Goal: Task Accomplishment & Management: Manage account settings

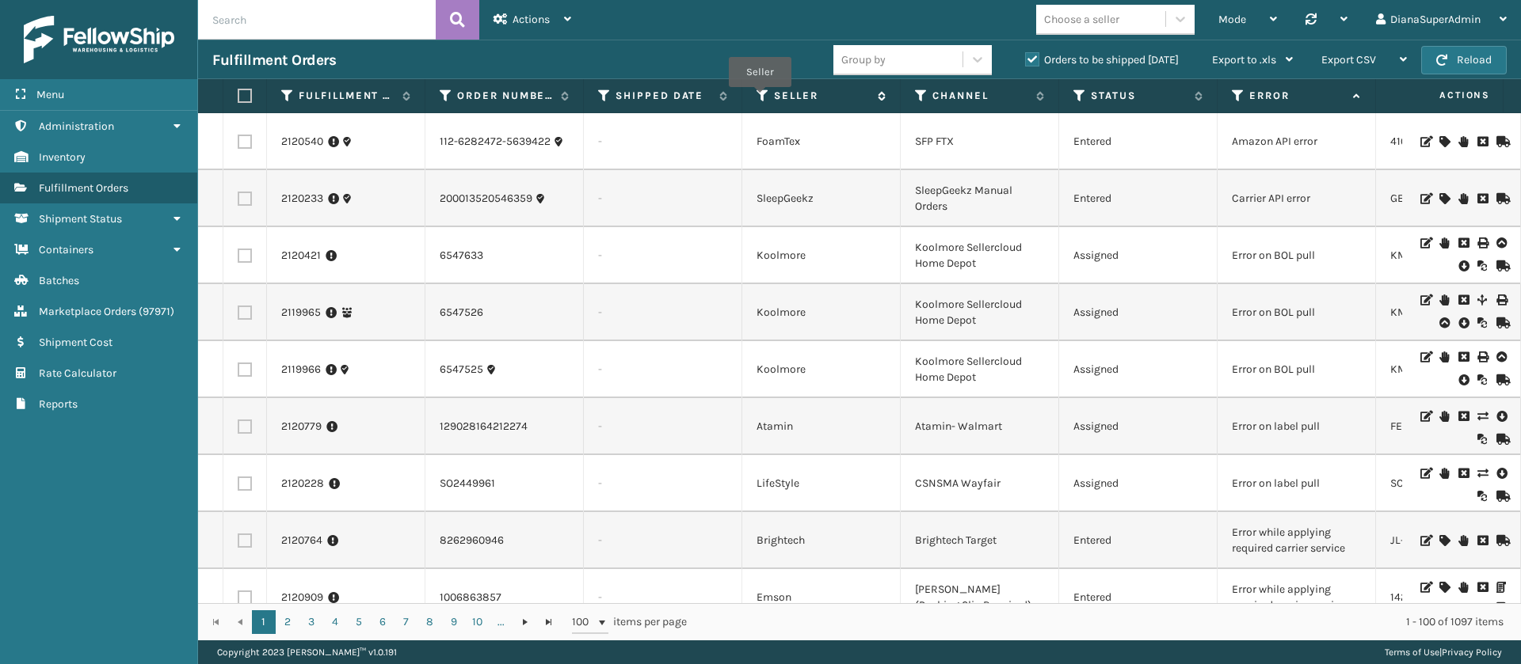
click at [760, 98] on icon at bounding box center [762, 96] width 13 height 14
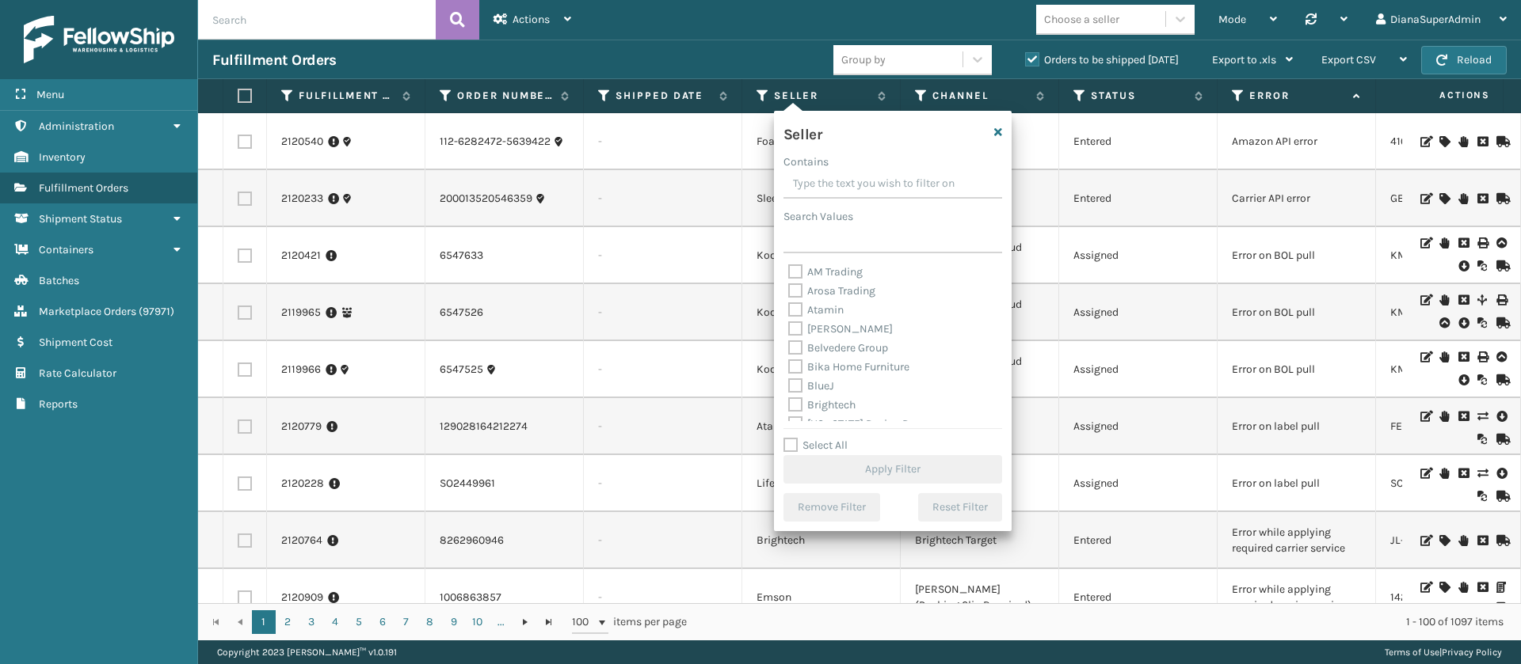
scroll to position [507, 0]
click at [798, 442] on label "Select All" at bounding box center [815, 445] width 64 height 13
click at [798, 438] on input "Select All" at bounding box center [902, 437] width 238 height 2
checkbox input "true"
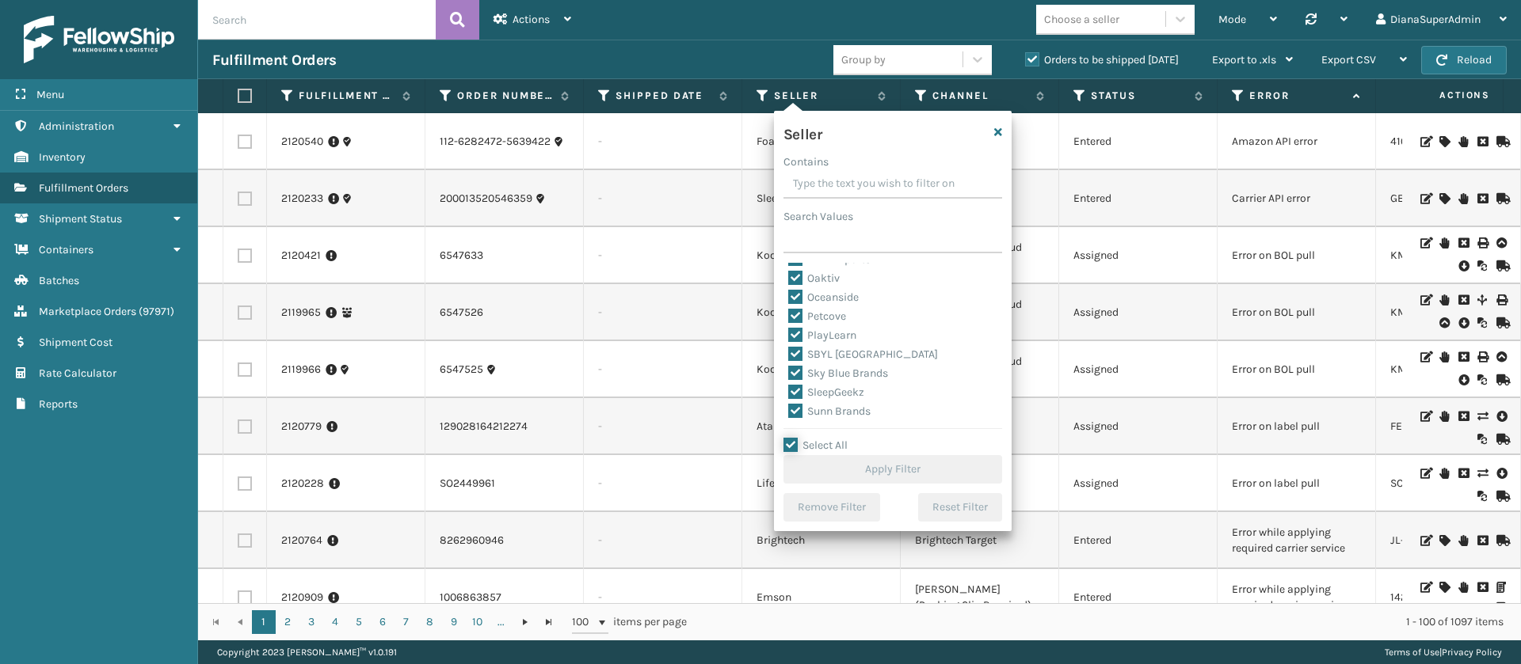
checkbox input "true"
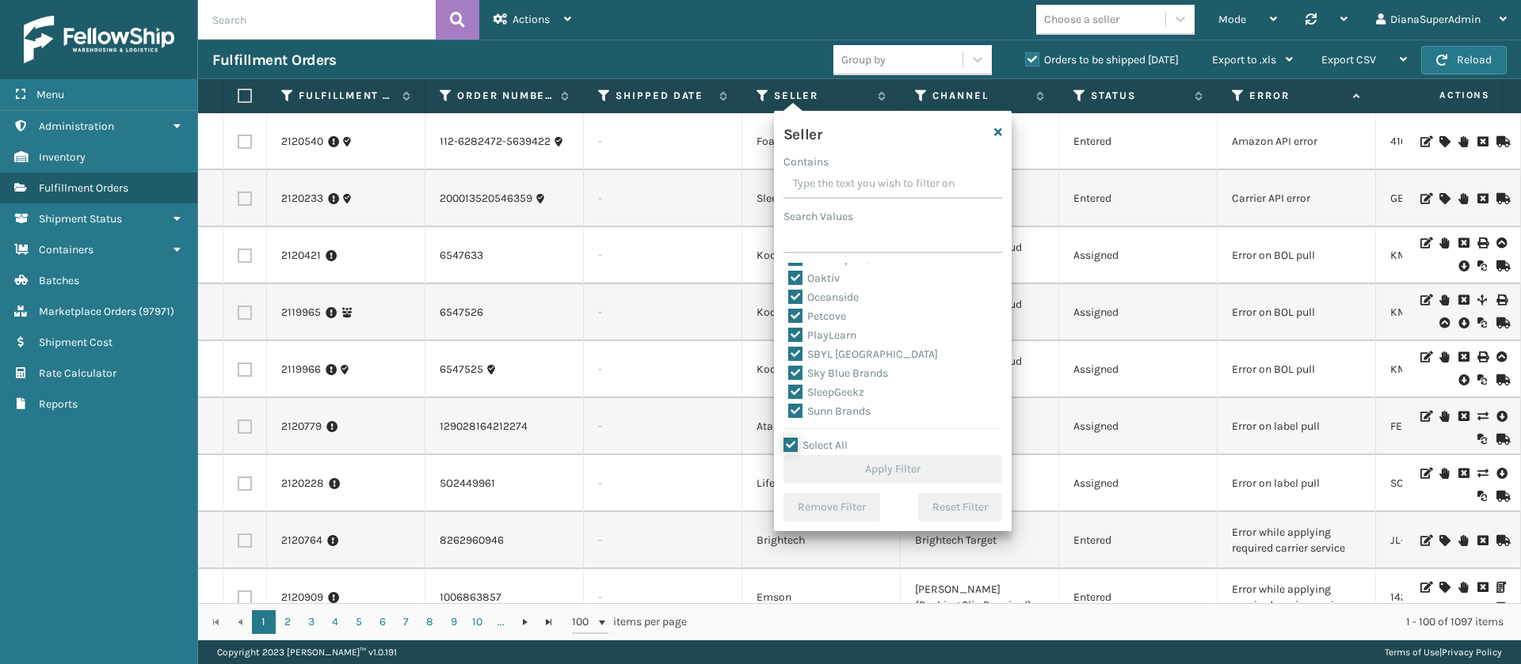
checkbox input "true"
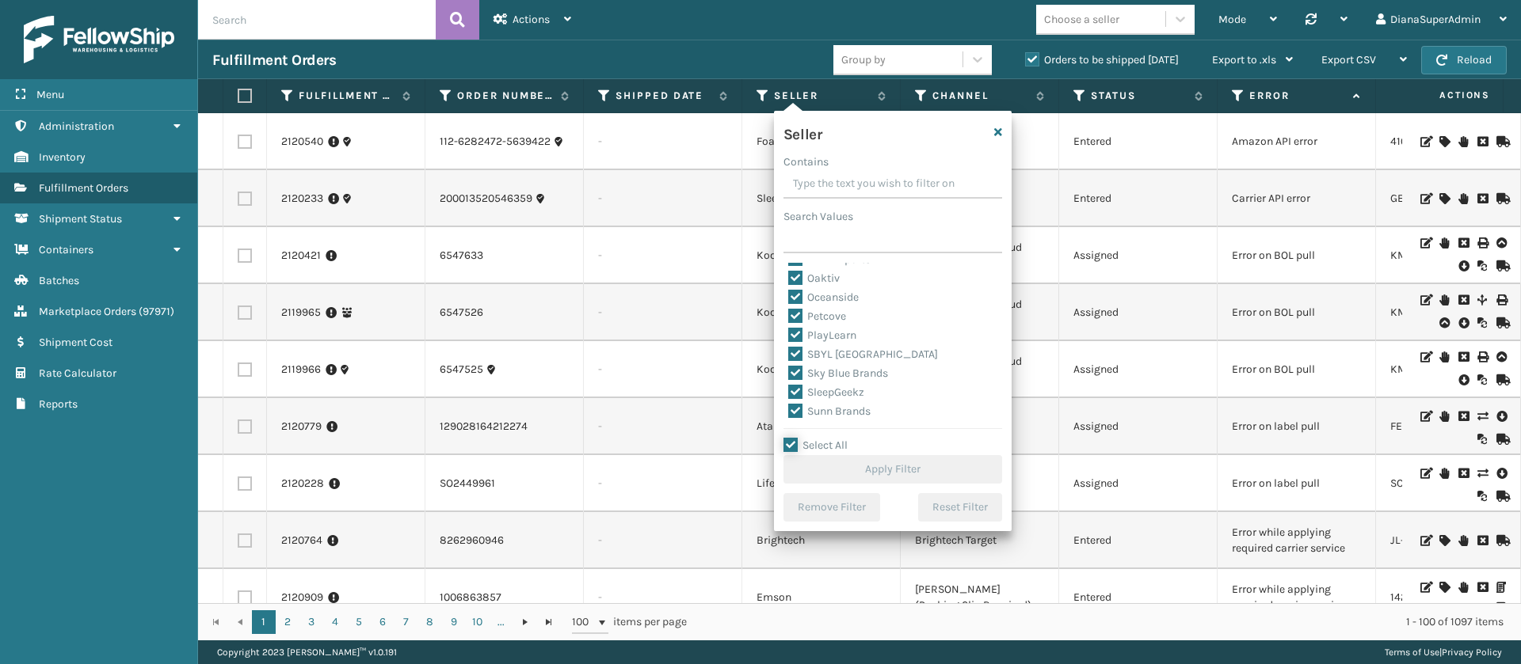
checkbox input "true"
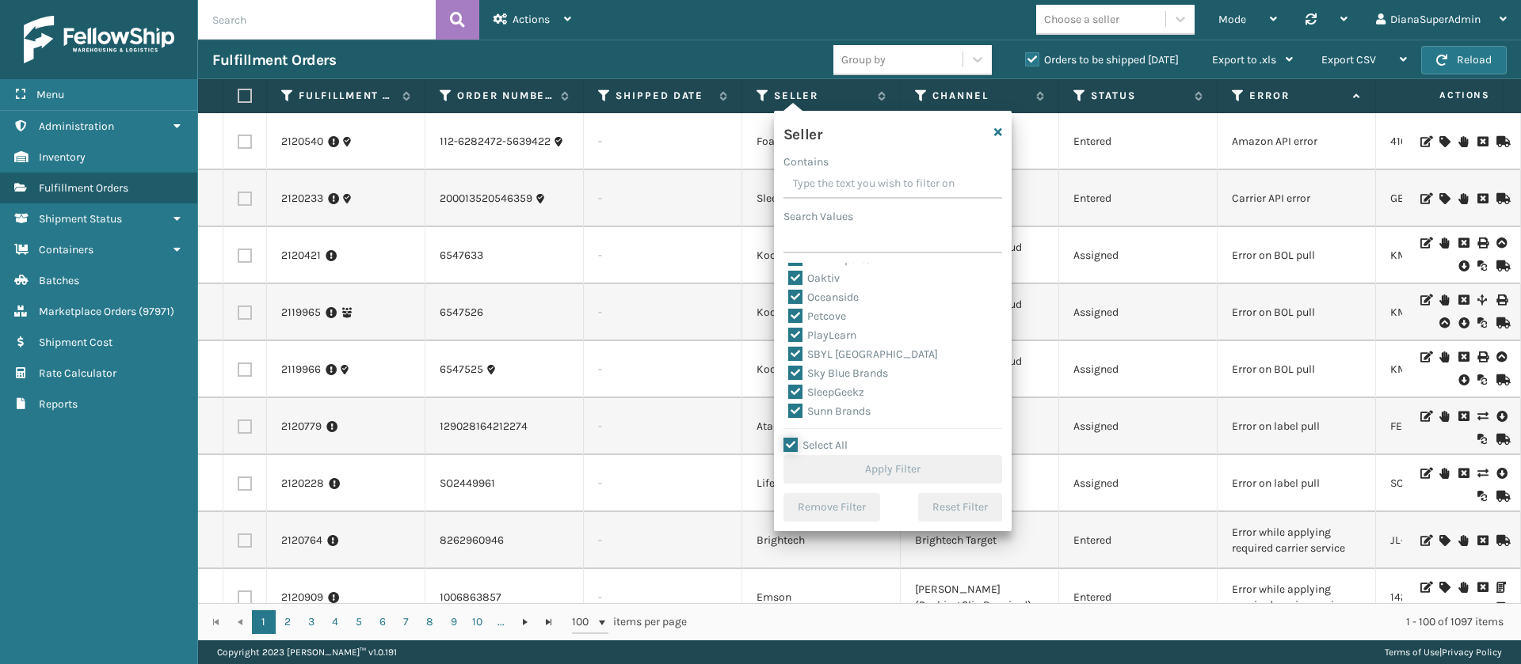
checkbox input "true"
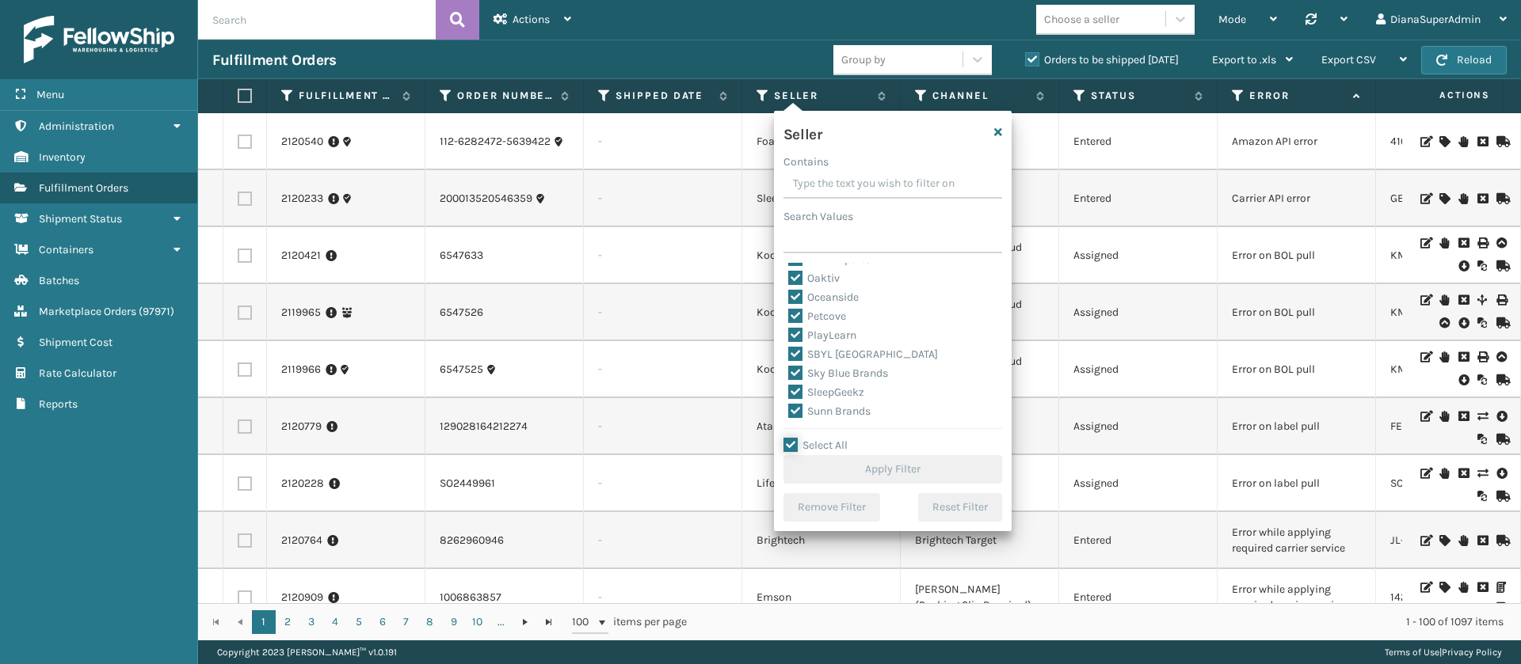
checkbox input "true"
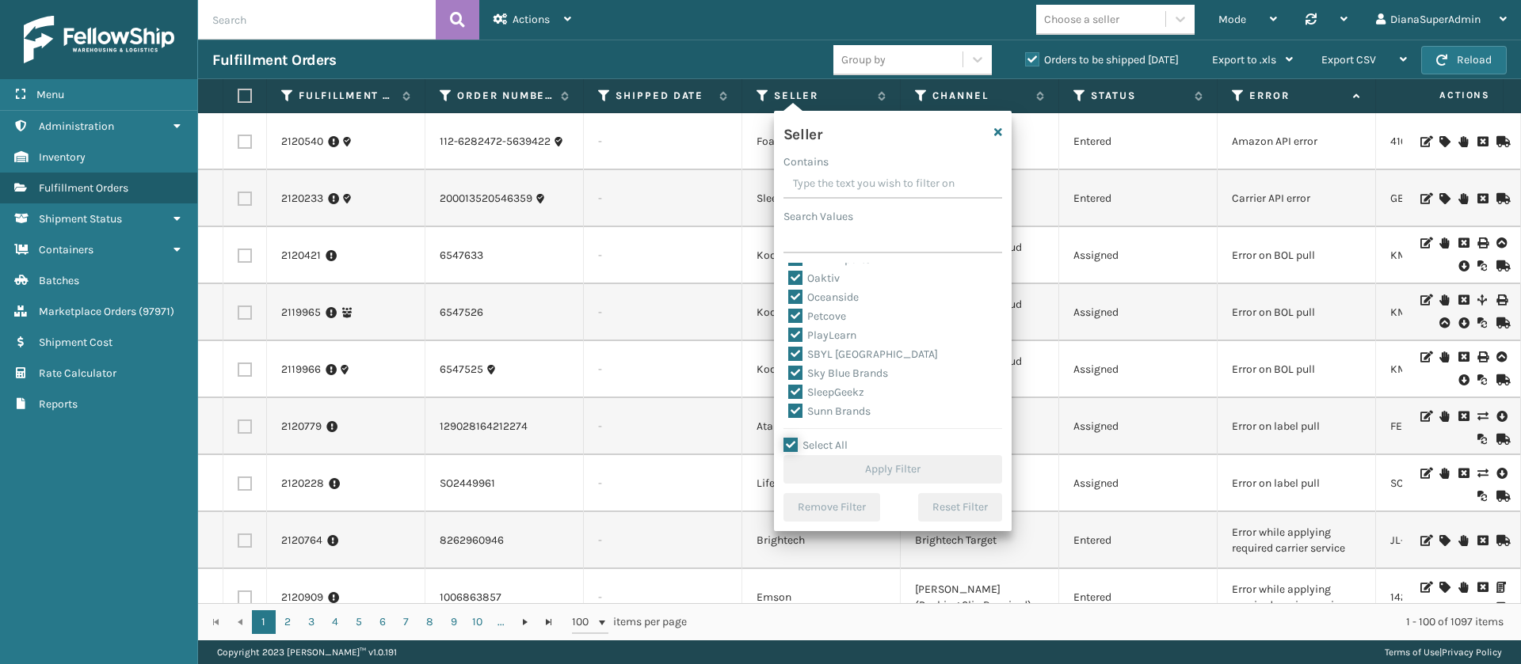
checkbox input "true"
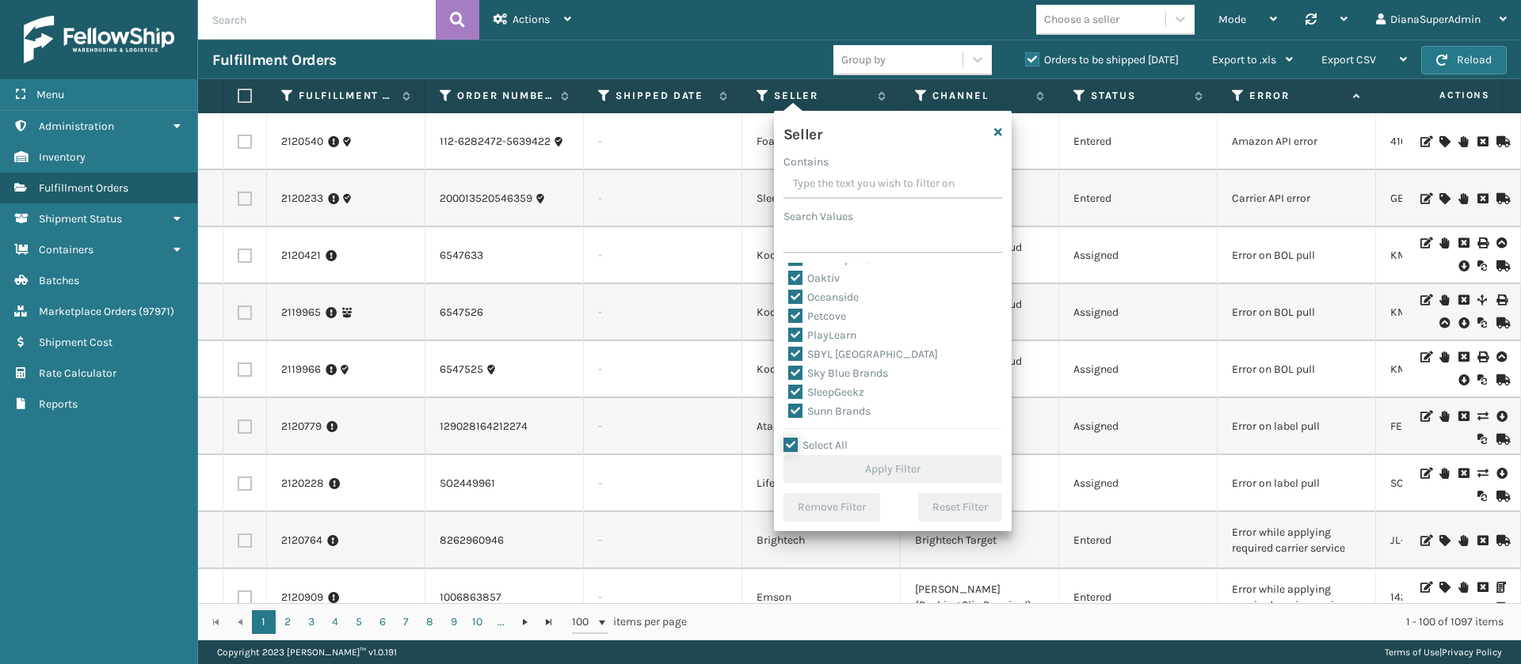
checkbox input "true"
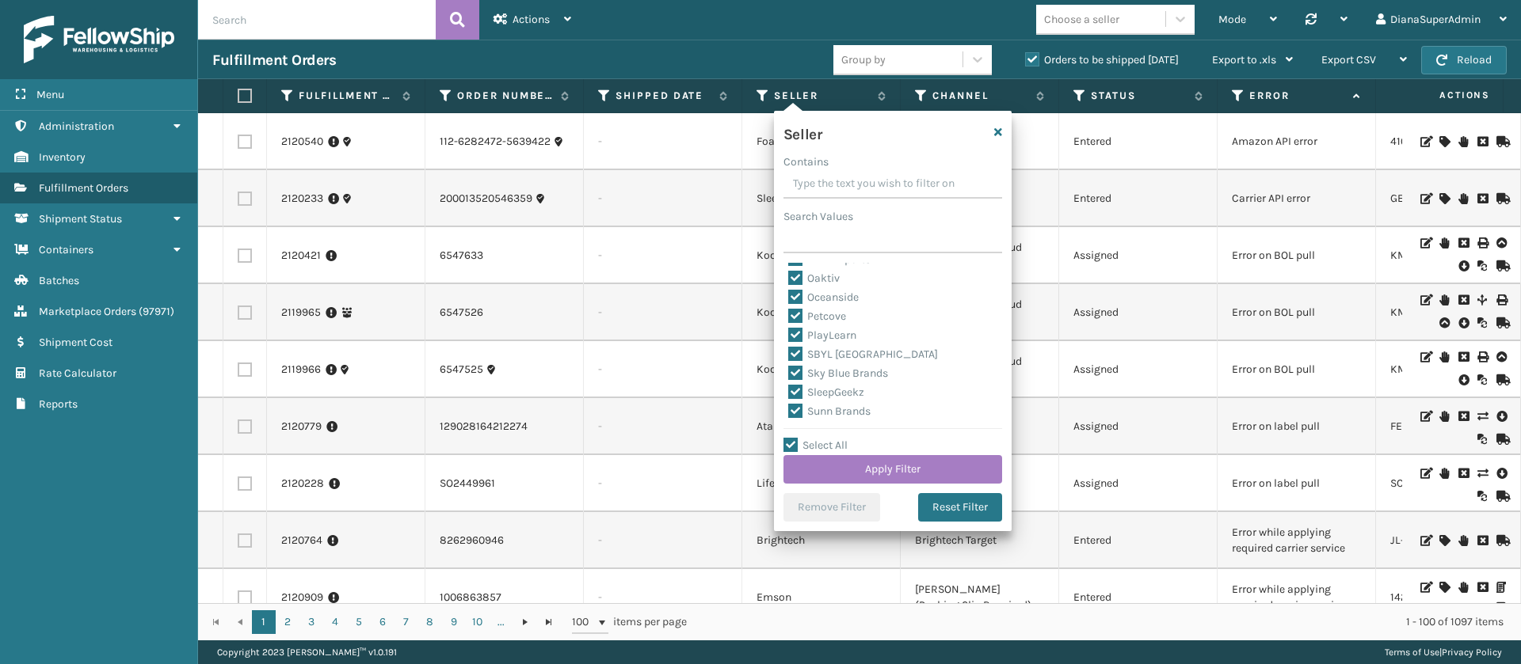
click at [796, 391] on label "SleepGeekz" at bounding box center [826, 392] width 76 height 13
click at [789, 391] on input "SleepGeekz" at bounding box center [788, 388] width 1 height 10
checkbox input "false"
click at [878, 468] on button "Apply Filter" at bounding box center [892, 469] width 219 height 29
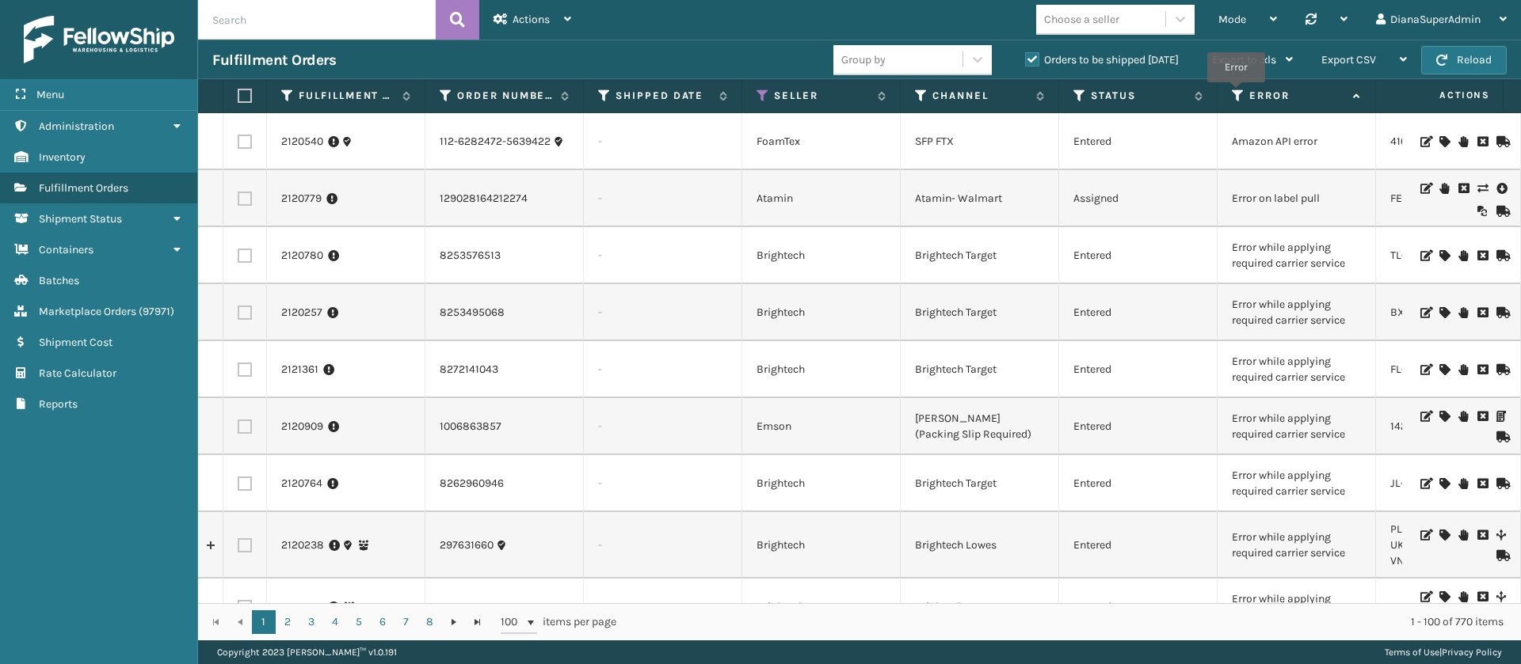
click at [1236, 93] on icon at bounding box center [1238, 96] width 13 height 14
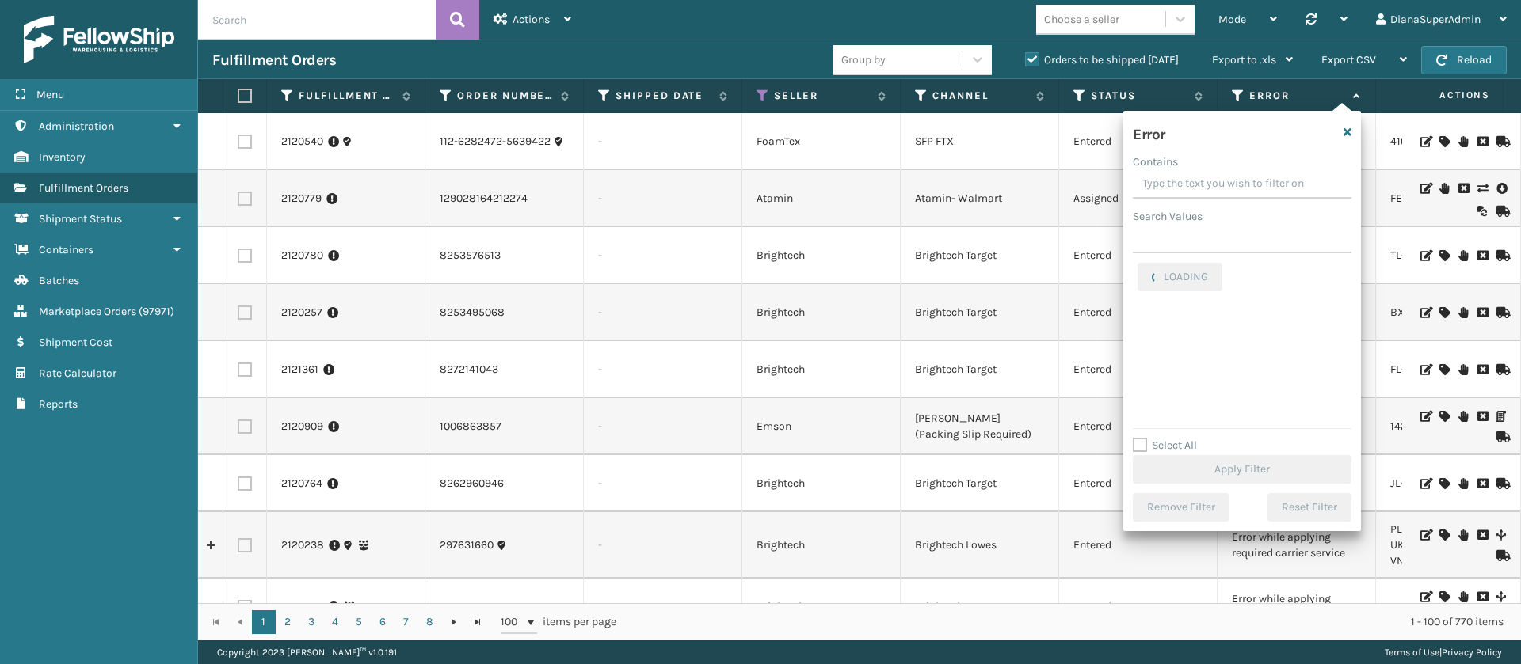
click at [1139, 446] on label "Select All" at bounding box center [1165, 445] width 64 height 13
click at [1139, 438] on input "Select All" at bounding box center [1252, 437] width 238 height 2
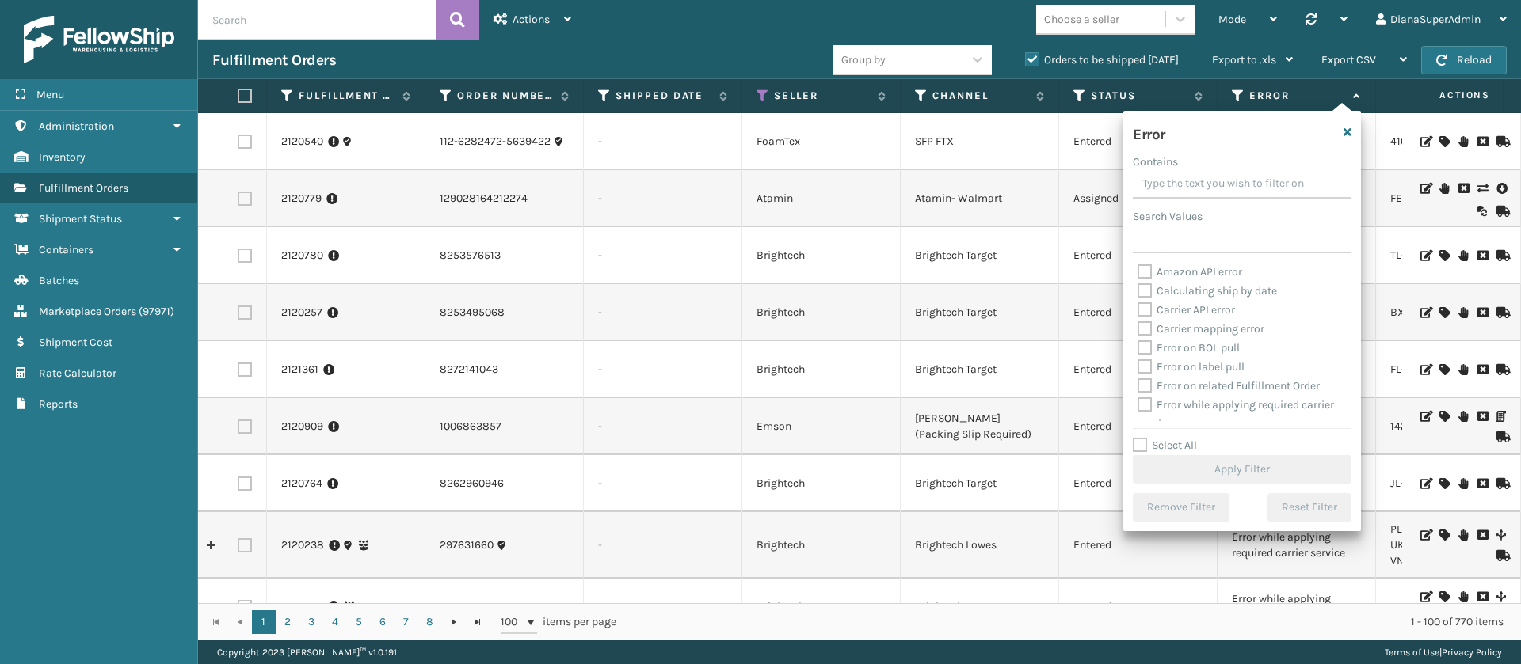
click at [1139, 446] on label "Select All" at bounding box center [1165, 445] width 64 height 13
click at [1139, 438] on input "Select All" at bounding box center [1252, 437] width 238 height 2
checkbox input "true"
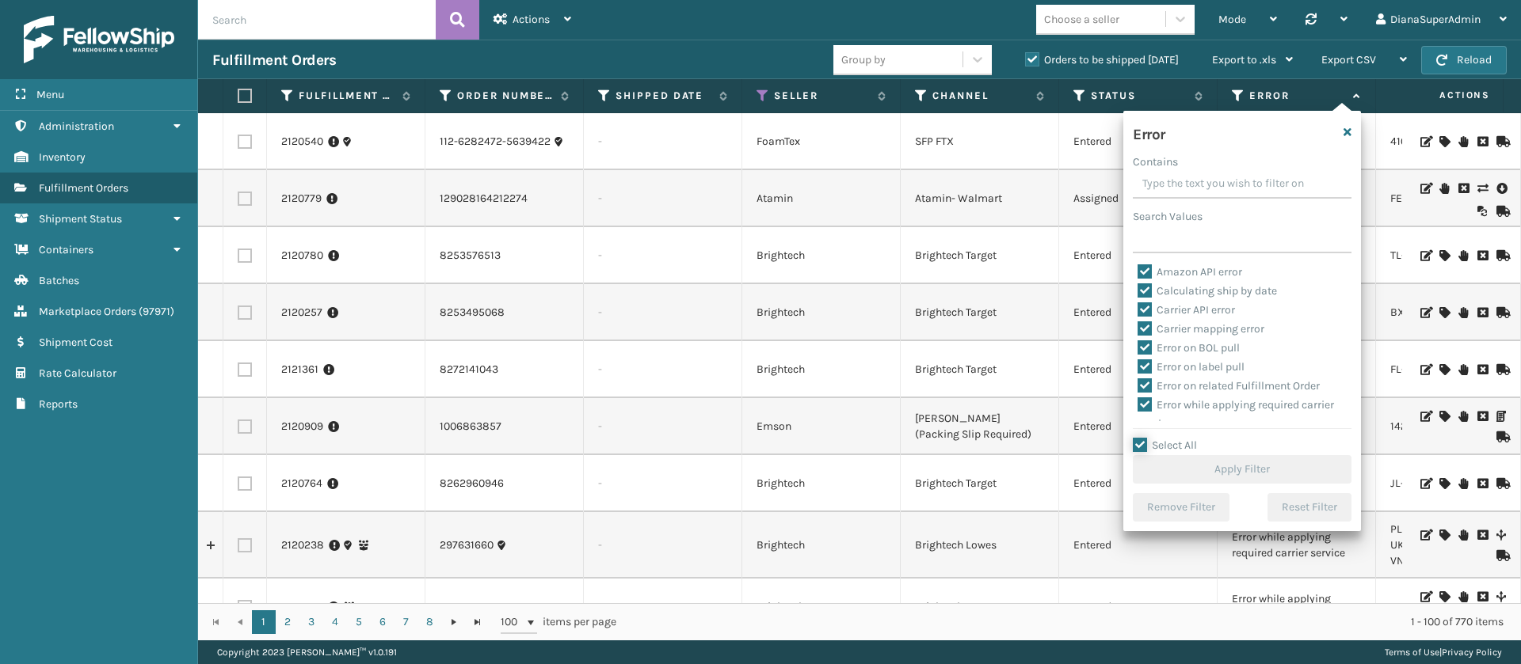
checkbox input "true"
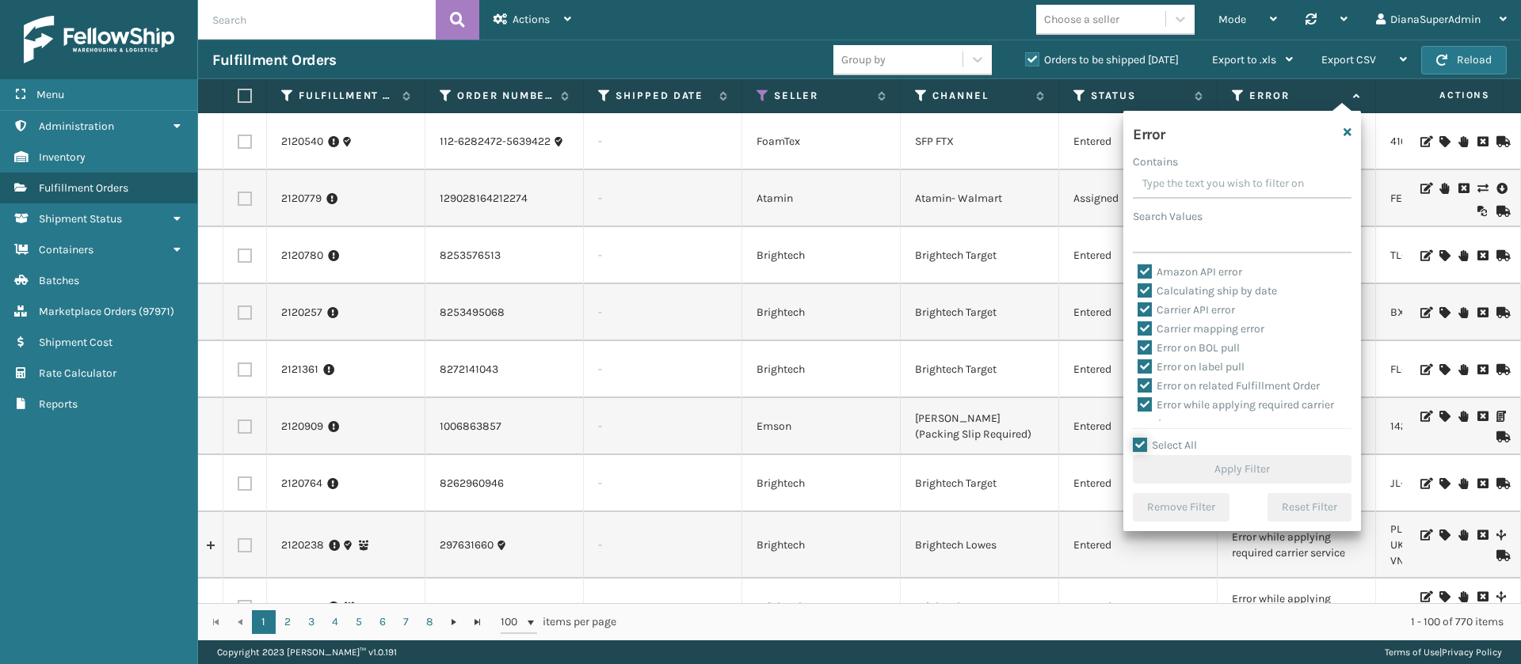
checkbox input "true"
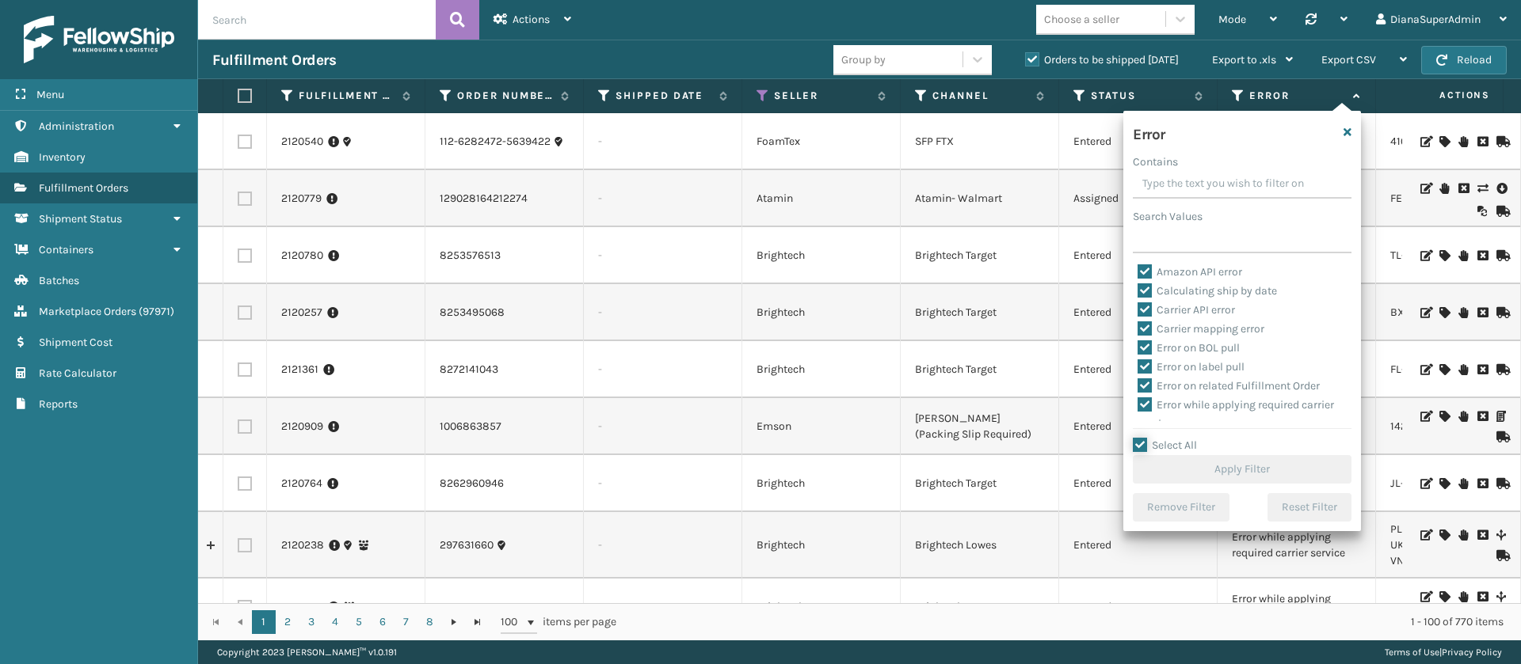
checkbox input "true"
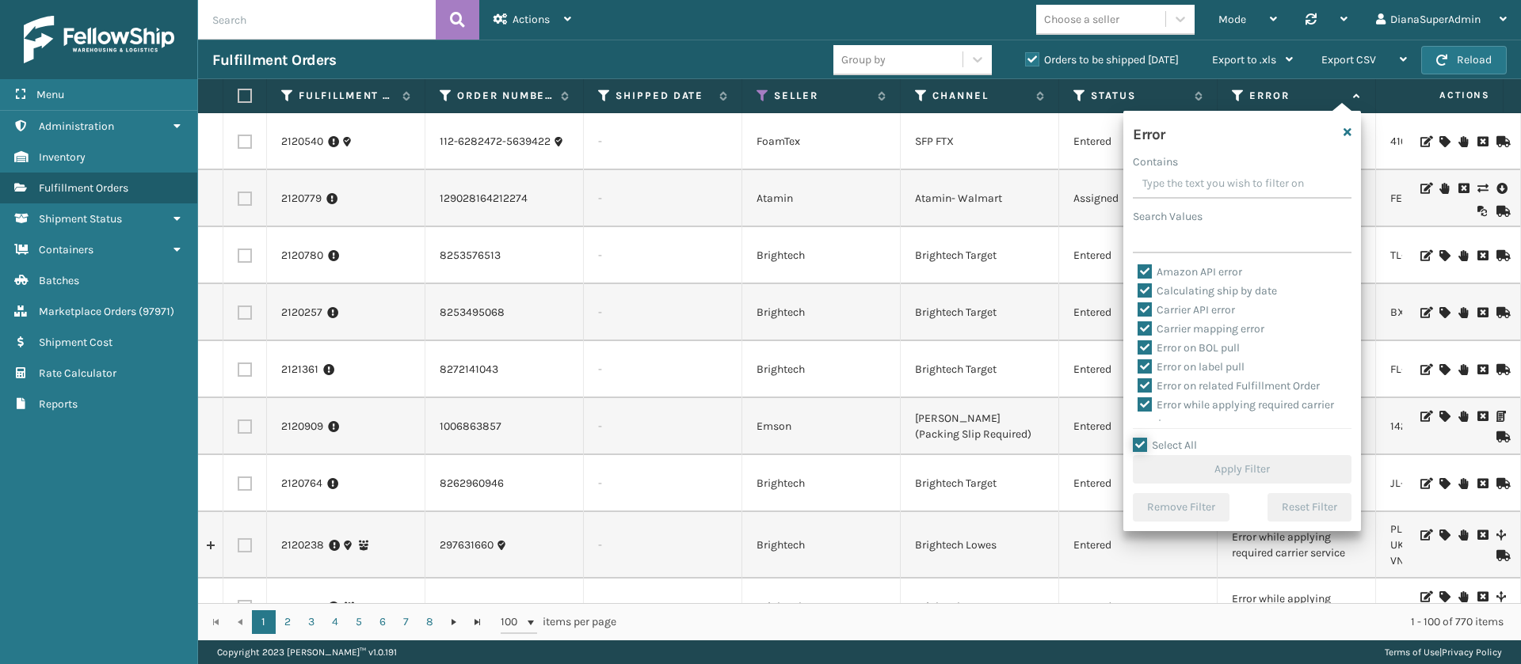
checkbox input "true"
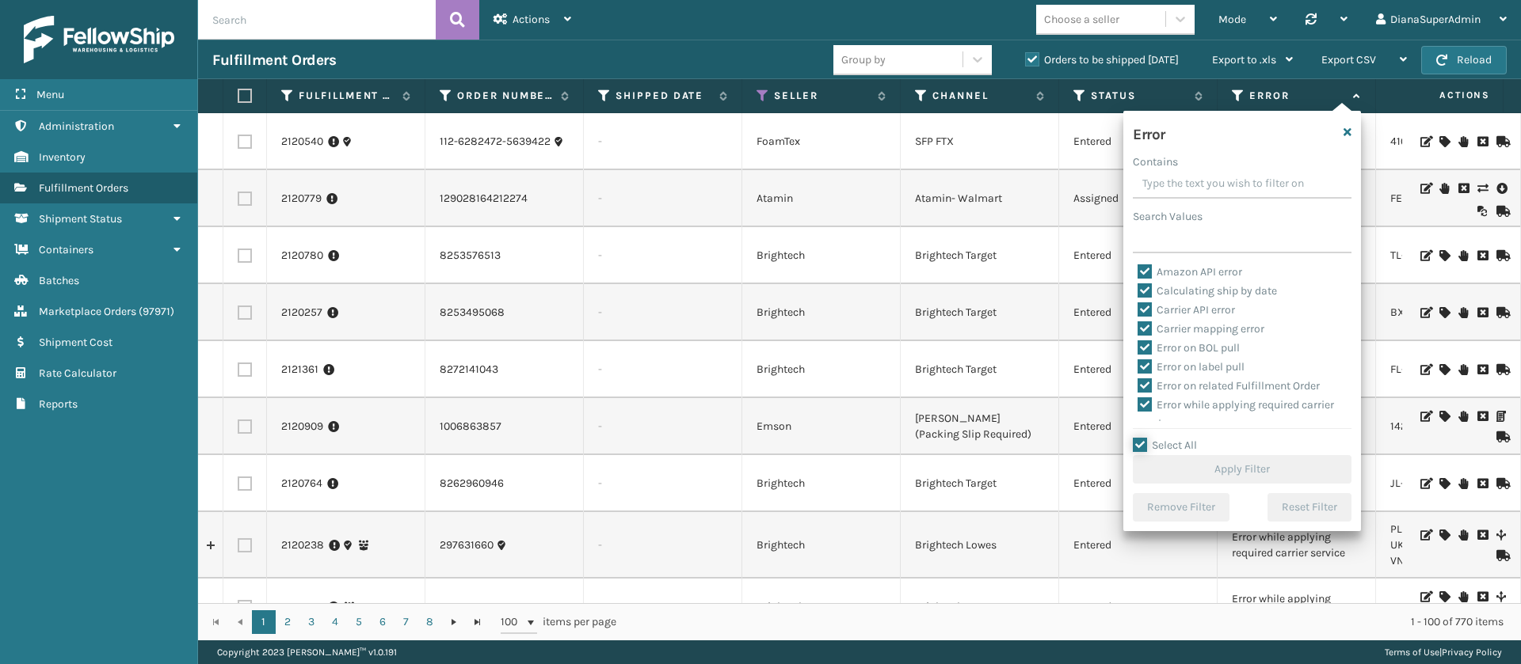
checkbox input "true"
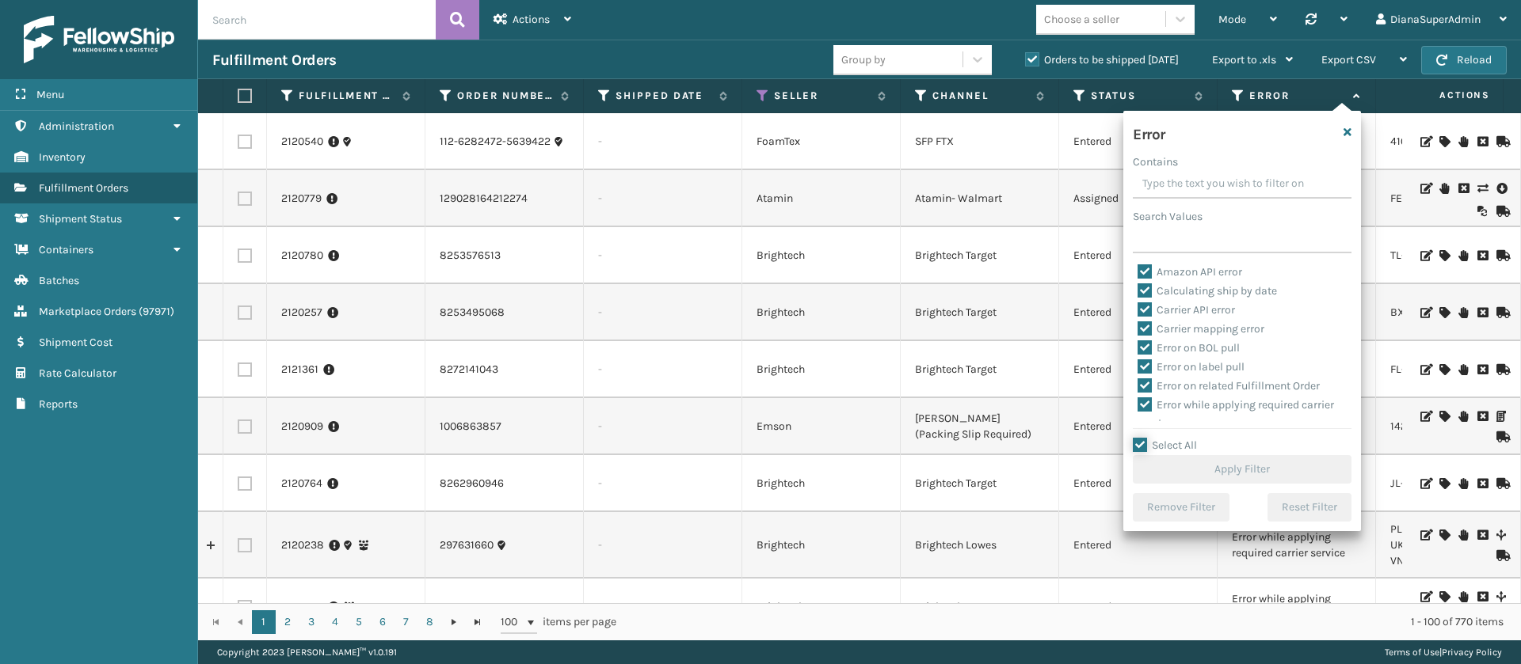
checkbox input "true"
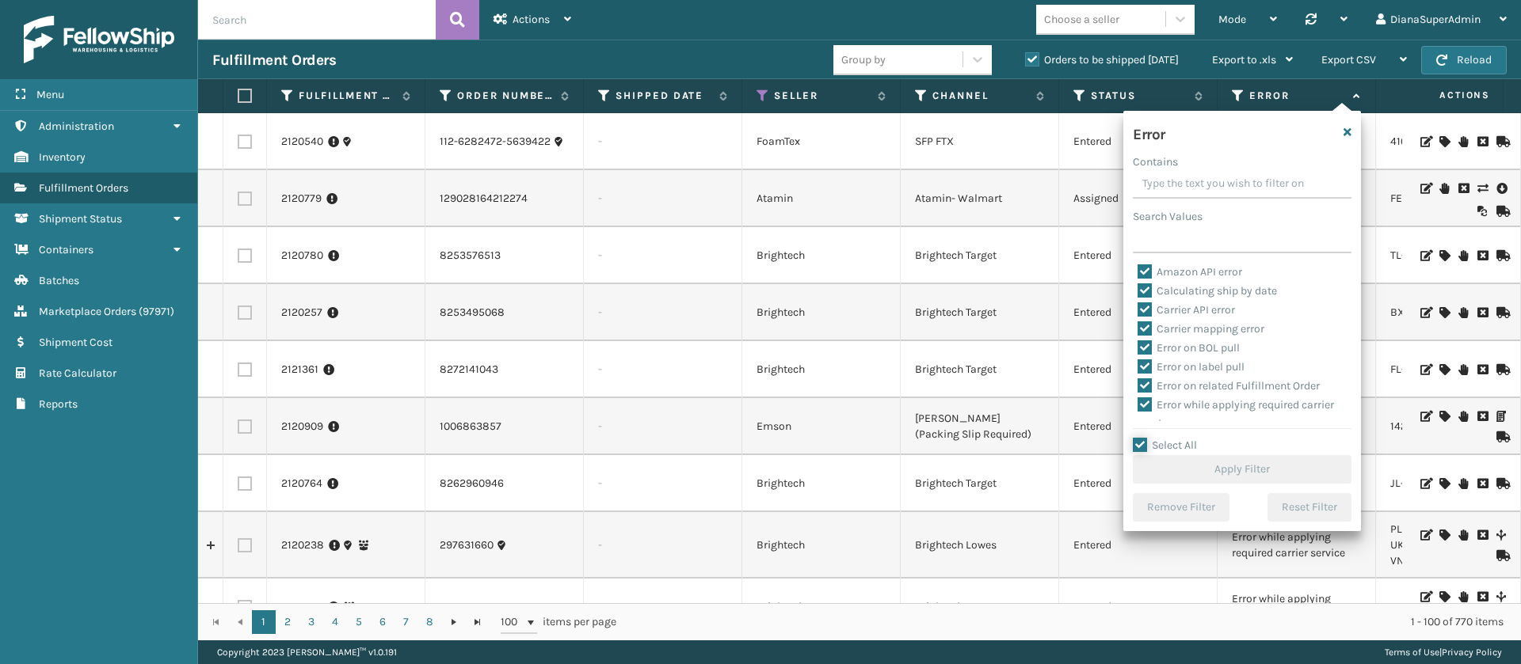
checkbox input "true"
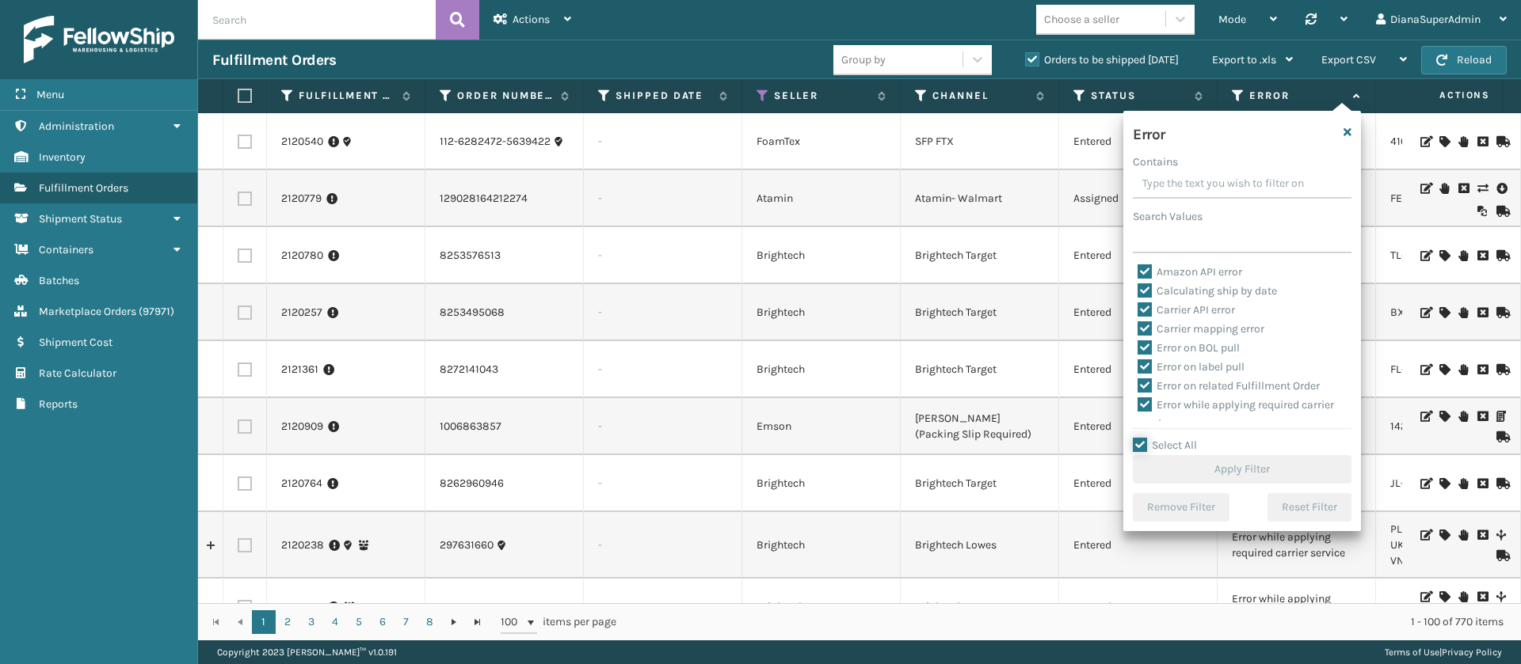
checkbox input "true"
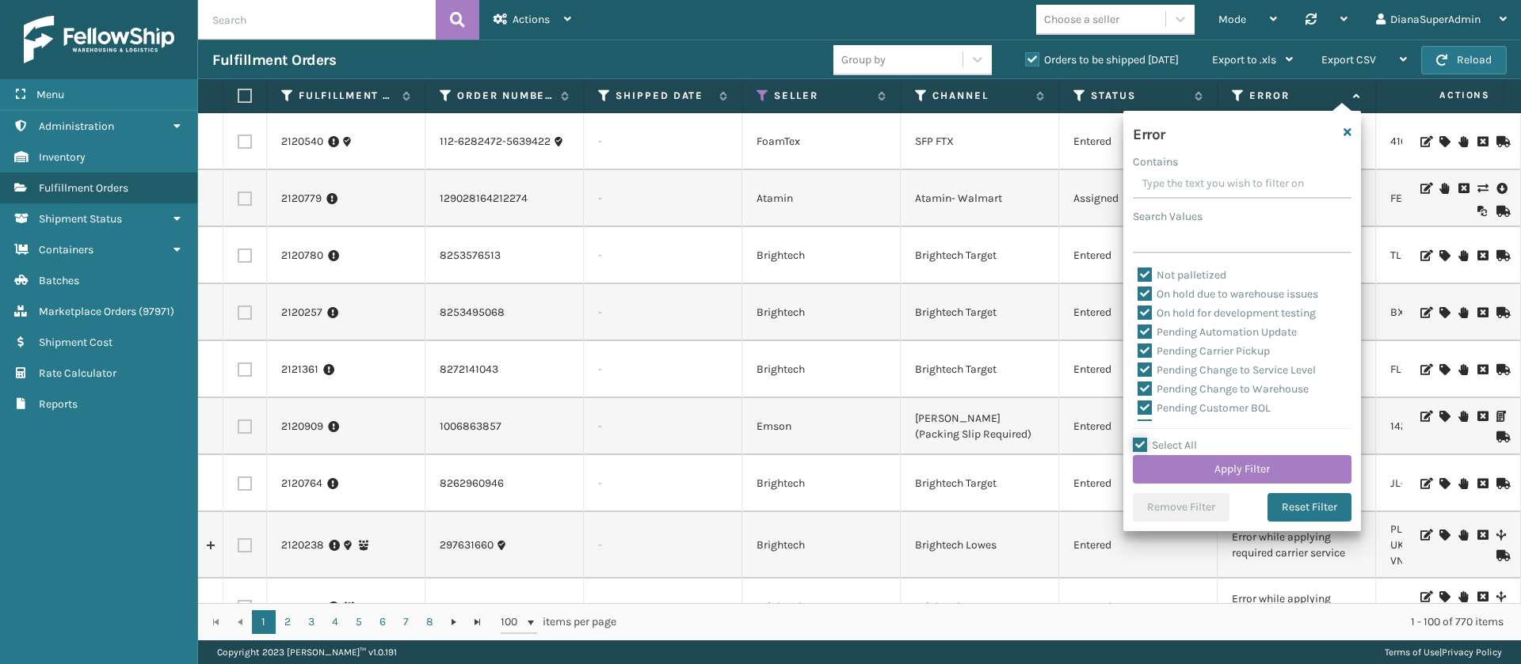
scroll to position [356, 0]
click at [1144, 348] on label "Pending Carrier Pickup" at bounding box center [1203, 352] width 132 height 13
click at [1138, 348] on input "Pending Carrier Pickup" at bounding box center [1137, 349] width 1 height 10
checkbox input "false"
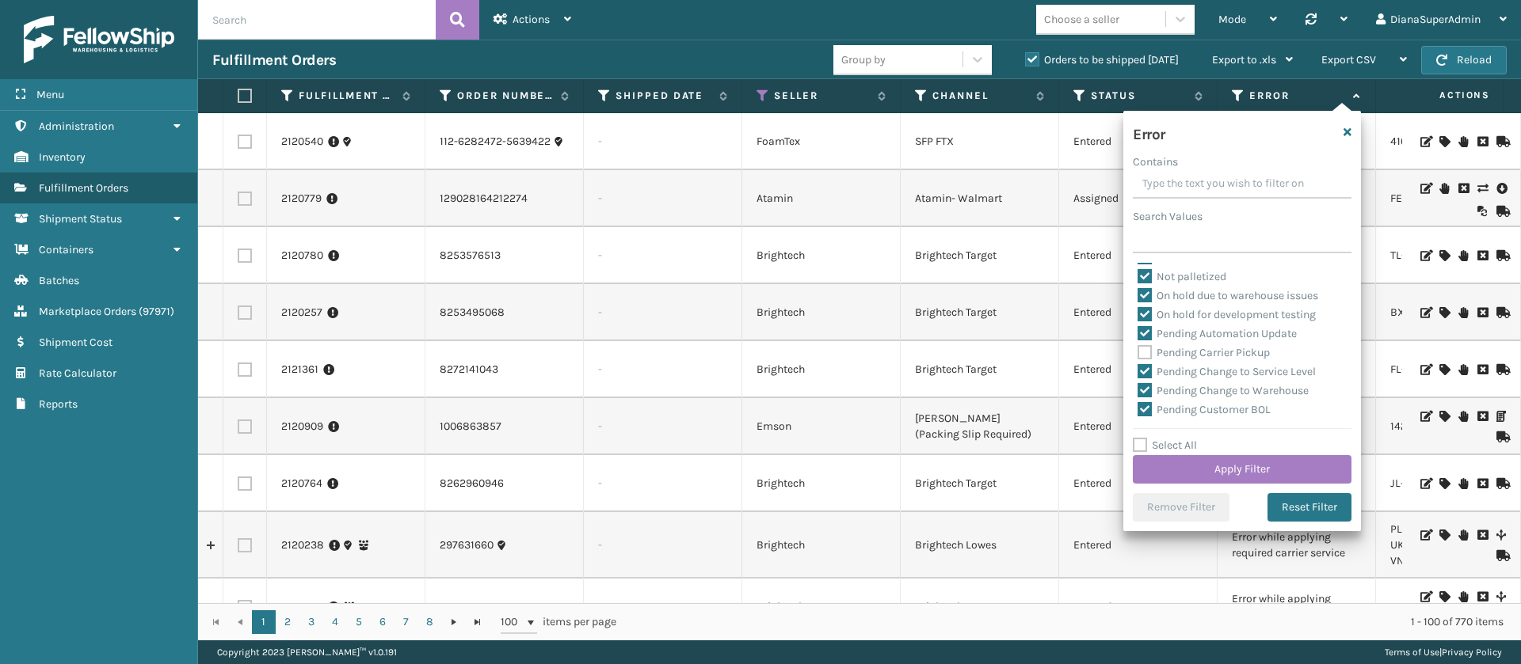
click at [1144, 376] on label "Pending Change to Service Level" at bounding box center [1226, 371] width 178 height 13
click at [1138, 373] on input "Pending Change to Service Level" at bounding box center [1137, 368] width 1 height 10
checkbox input "false"
click at [1144, 391] on label "Pending Change to Warehouse" at bounding box center [1222, 390] width 171 height 13
click at [1138, 391] on input "Pending Change to Warehouse" at bounding box center [1137, 387] width 1 height 10
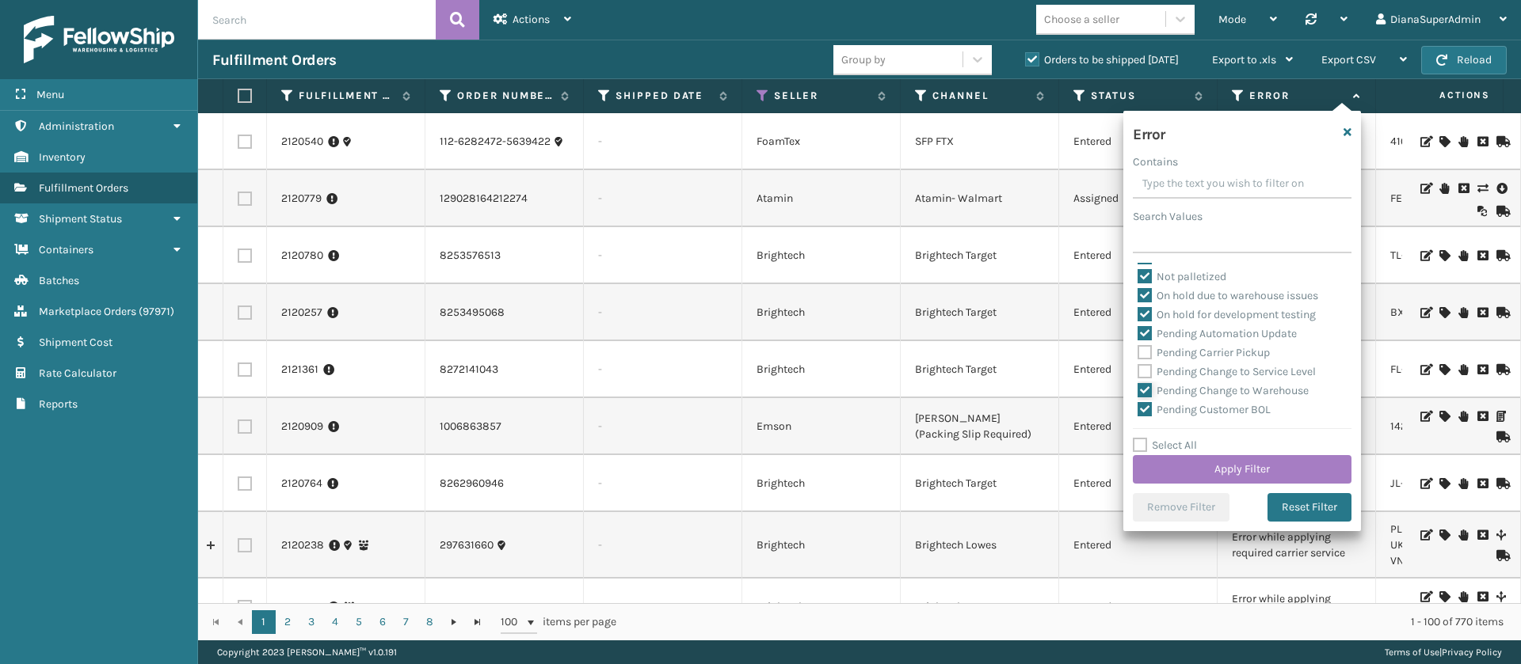
checkbox input "false"
click at [1148, 306] on label "Pending Customer BOL" at bounding box center [1203, 312] width 133 height 13
click at [1138, 306] on input "Pending Customer BOL" at bounding box center [1137, 308] width 1 height 10
checkbox input "false"
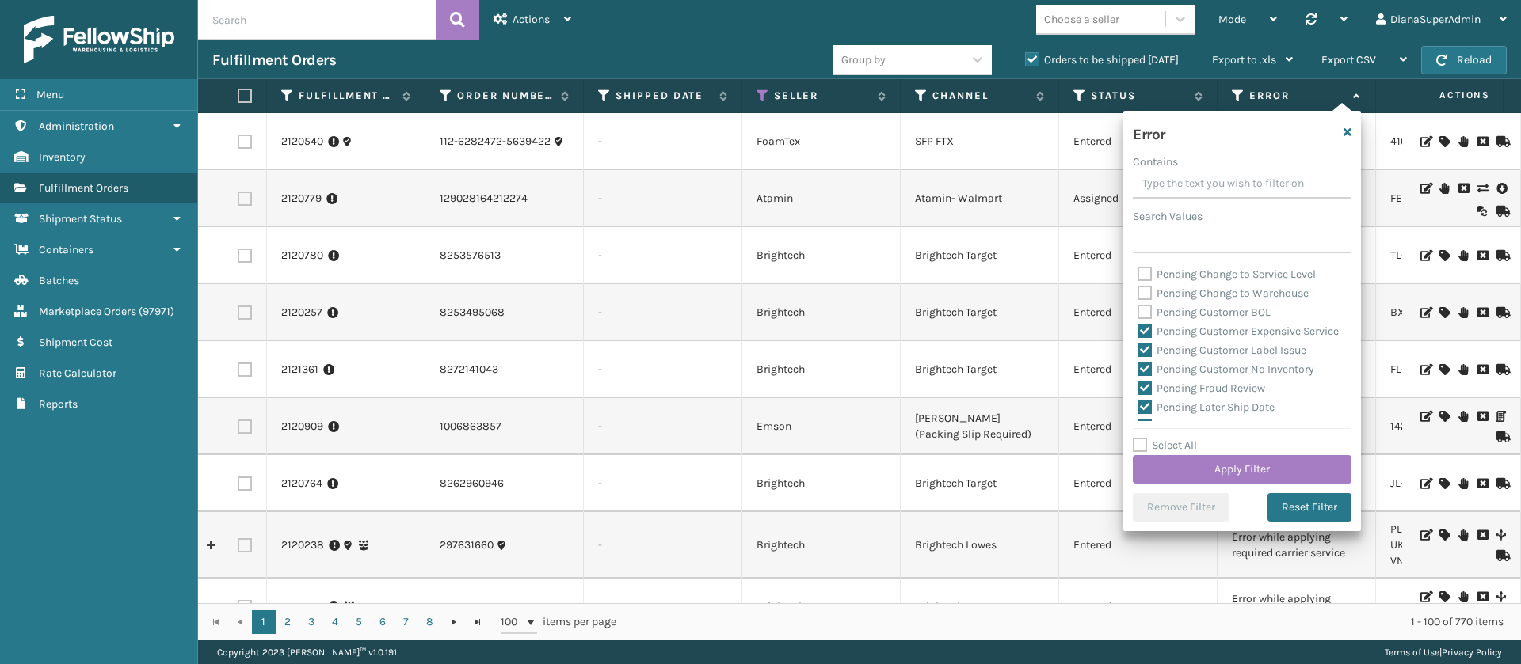
click at [1148, 329] on label "Pending Customer Expensive Service" at bounding box center [1237, 331] width 201 height 13
click at [1138, 329] on input "Pending Customer Expensive Service" at bounding box center [1137, 327] width 1 height 10
checkbox input "false"
click at [1146, 272] on label "Pending Customer Label Issue" at bounding box center [1221, 264] width 169 height 13
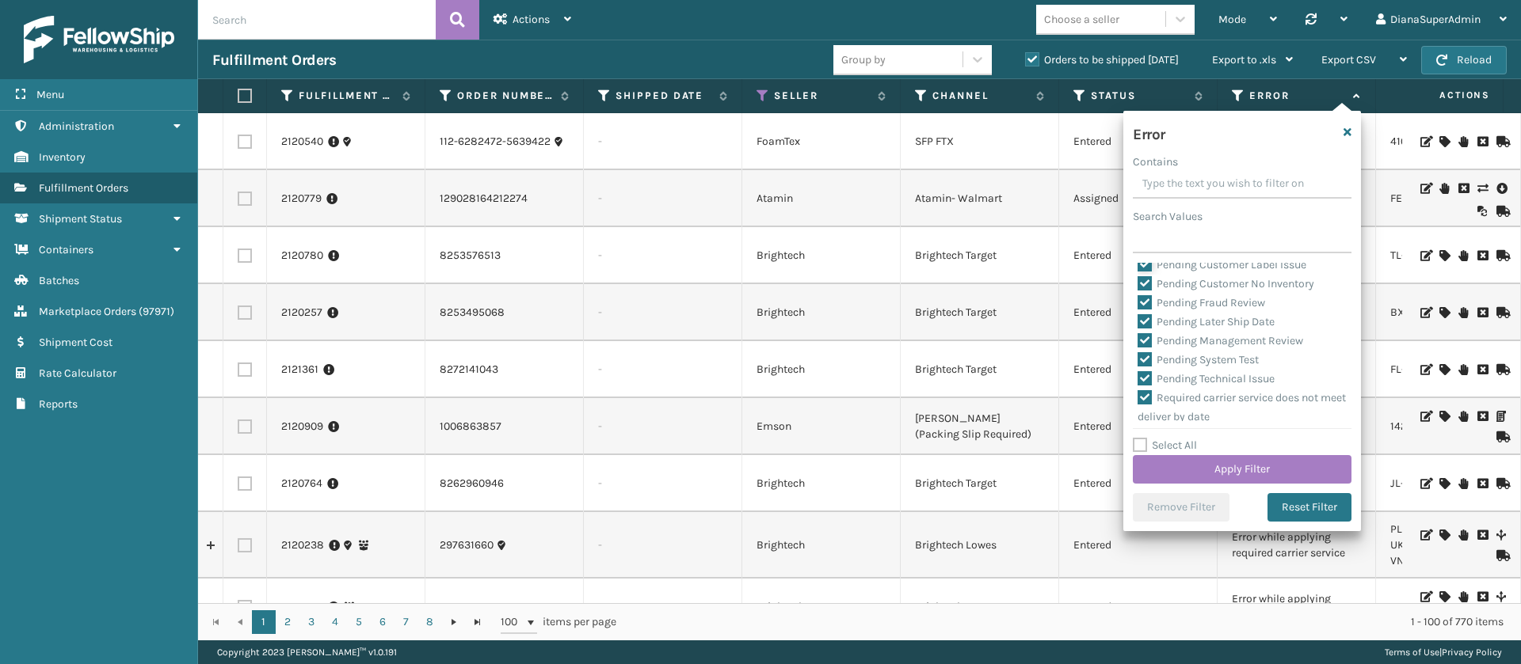
click at [1138, 266] on input "Pending Customer Label Issue" at bounding box center [1137, 261] width 1 height 10
checkbox input "false"
click at [1146, 291] on label "Pending Customer No Inventory" at bounding box center [1225, 283] width 177 height 13
click at [1138, 285] on input "Pending Customer No Inventory" at bounding box center [1137, 280] width 1 height 10
checkbox input "false"
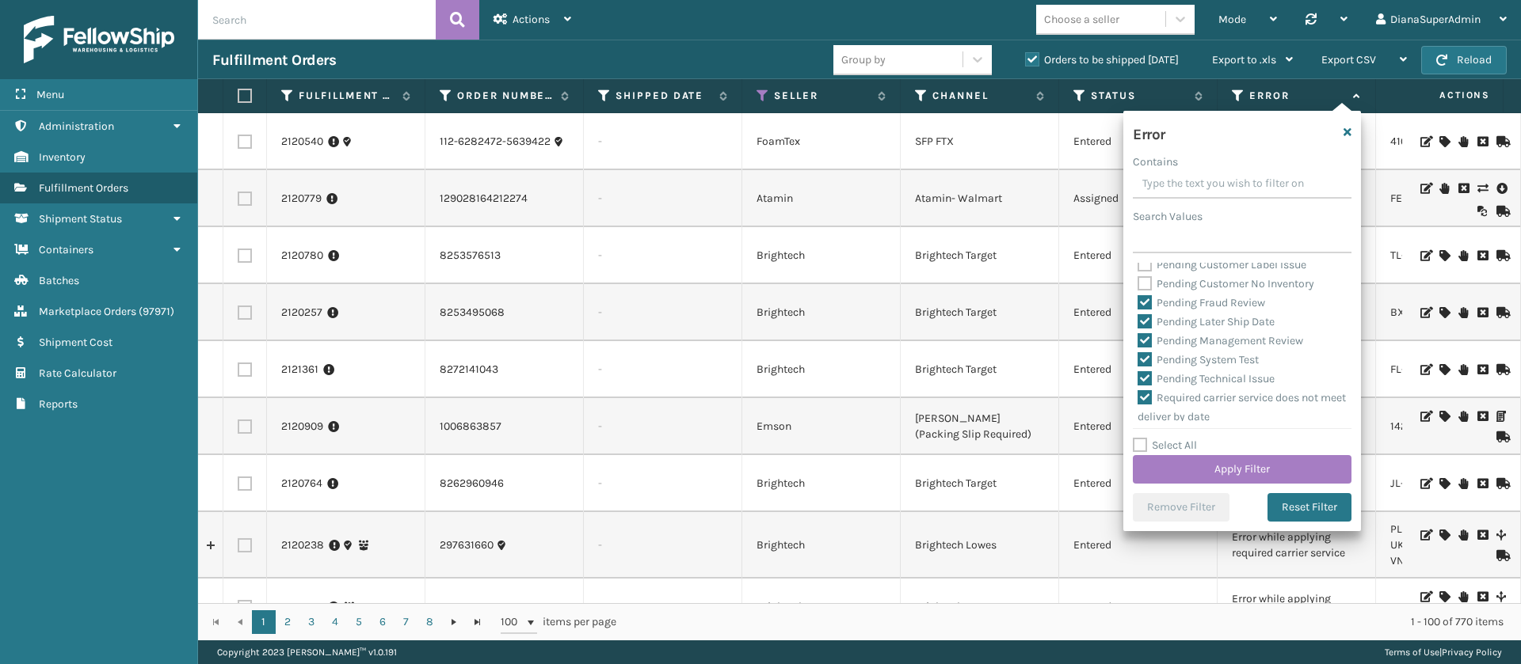
click at [1146, 310] on label "Pending Fraud Review" at bounding box center [1201, 302] width 128 height 13
click at [1138, 304] on input "Pending Fraud Review" at bounding box center [1137, 299] width 1 height 10
checkbox input "false"
click at [1146, 329] on label "Pending Later Ship Date" at bounding box center [1205, 321] width 137 height 13
click at [1138, 323] on input "Pending Later Ship Date" at bounding box center [1137, 318] width 1 height 10
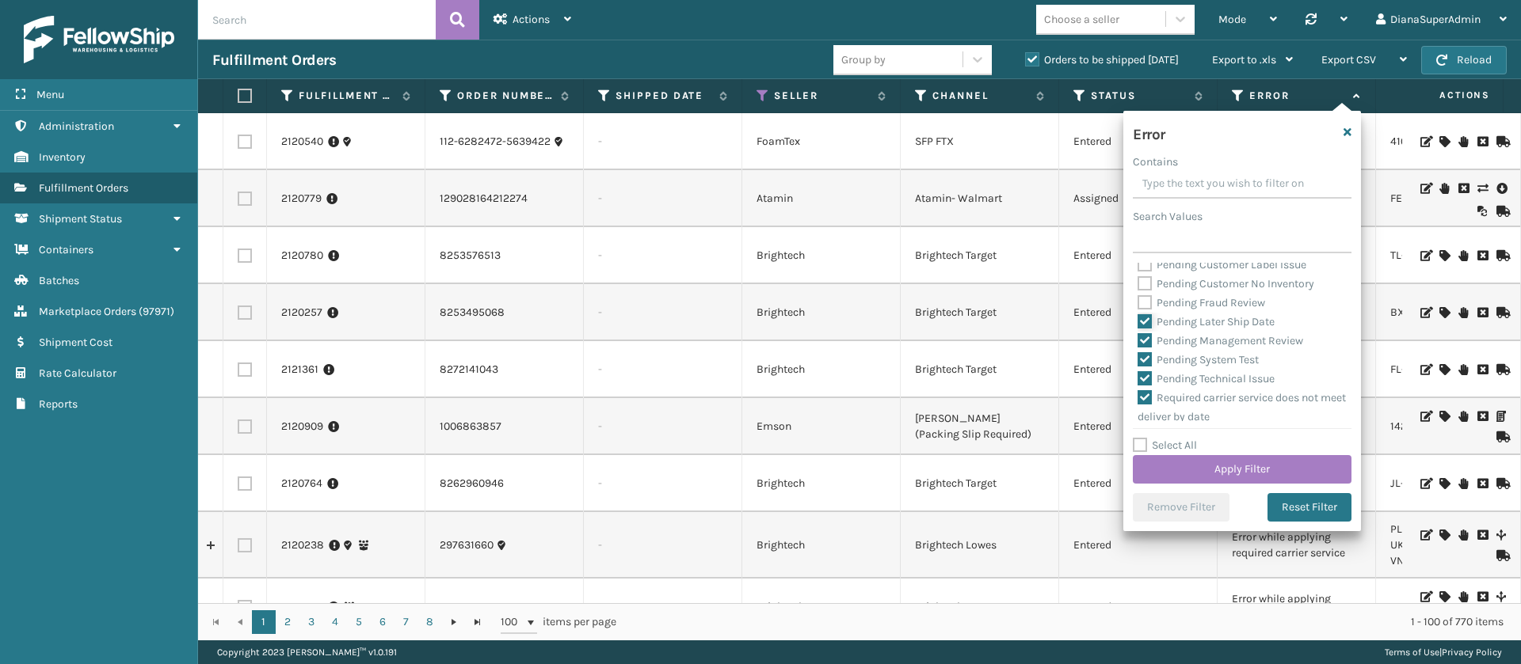
checkbox input "false"
click at [1146, 348] on label "Pending Management Review" at bounding box center [1220, 340] width 166 height 13
click at [1138, 342] on input "Pending Management Review" at bounding box center [1137, 337] width 1 height 10
checkbox input "false"
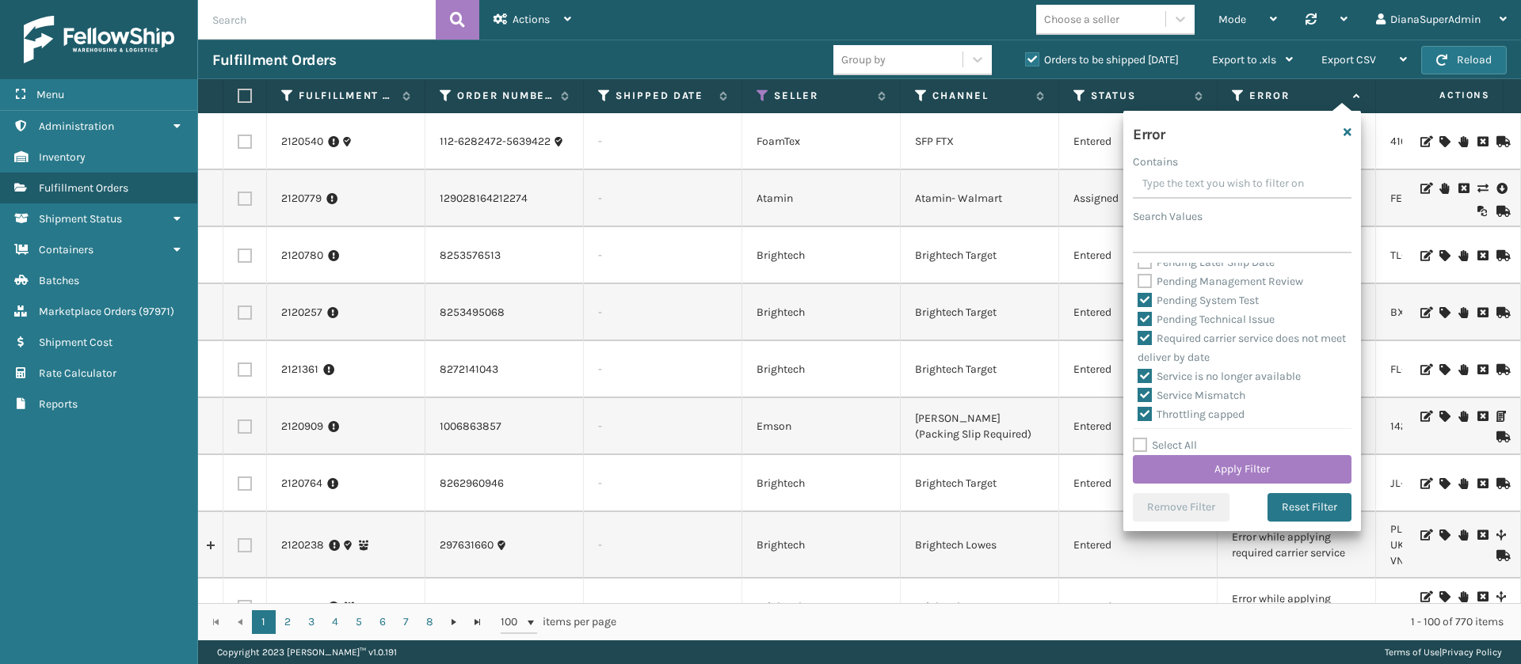
click at [1144, 307] on label "Pending System Test" at bounding box center [1197, 300] width 121 height 13
click at [1138, 302] on input "Pending System Test" at bounding box center [1137, 296] width 1 height 10
checkbox input "false"
click at [1144, 326] on label "Pending Technical Issue" at bounding box center [1205, 319] width 137 height 13
click at [1138, 321] on input "Pending Technical Issue" at bounding box center [1137, 315] width 1 height 10
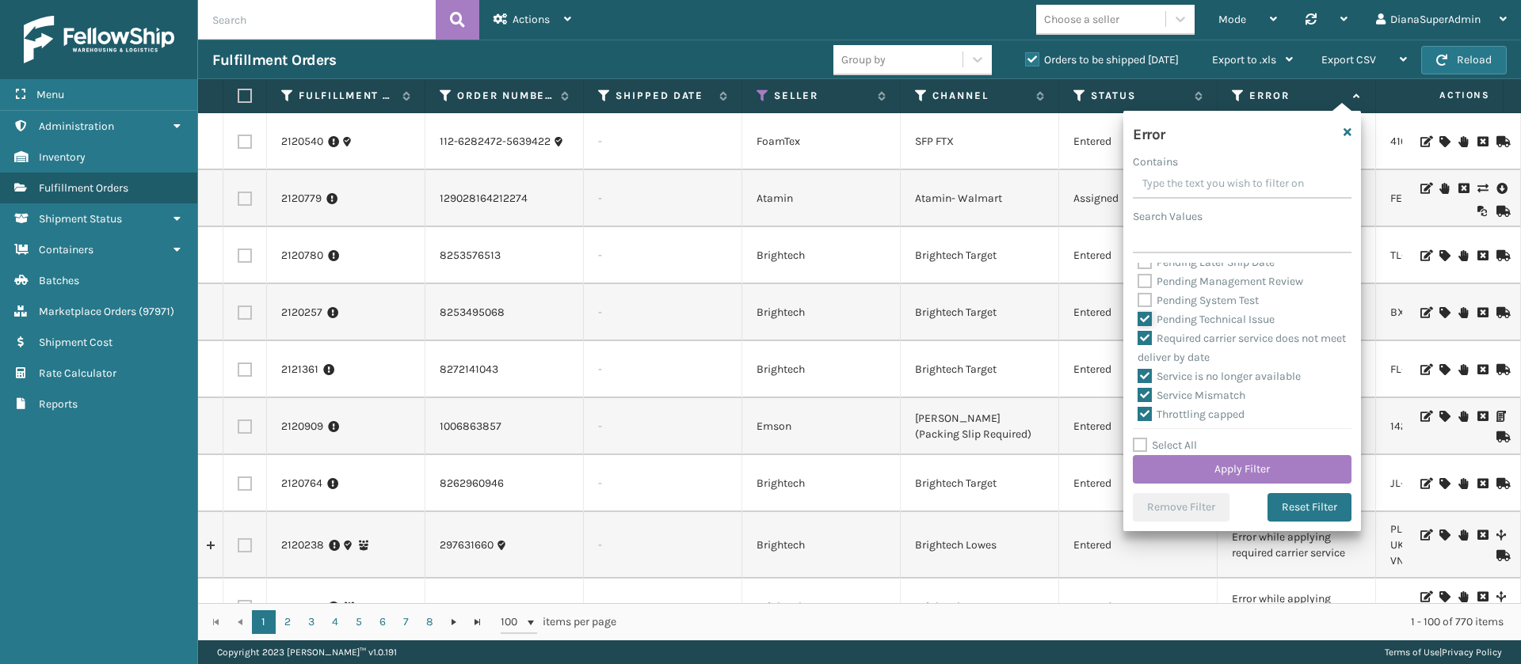
checkbox input "false"
click at [1262, 470] on button "Apply Filter" at bounding box center [1242, 469] width 219 height 29
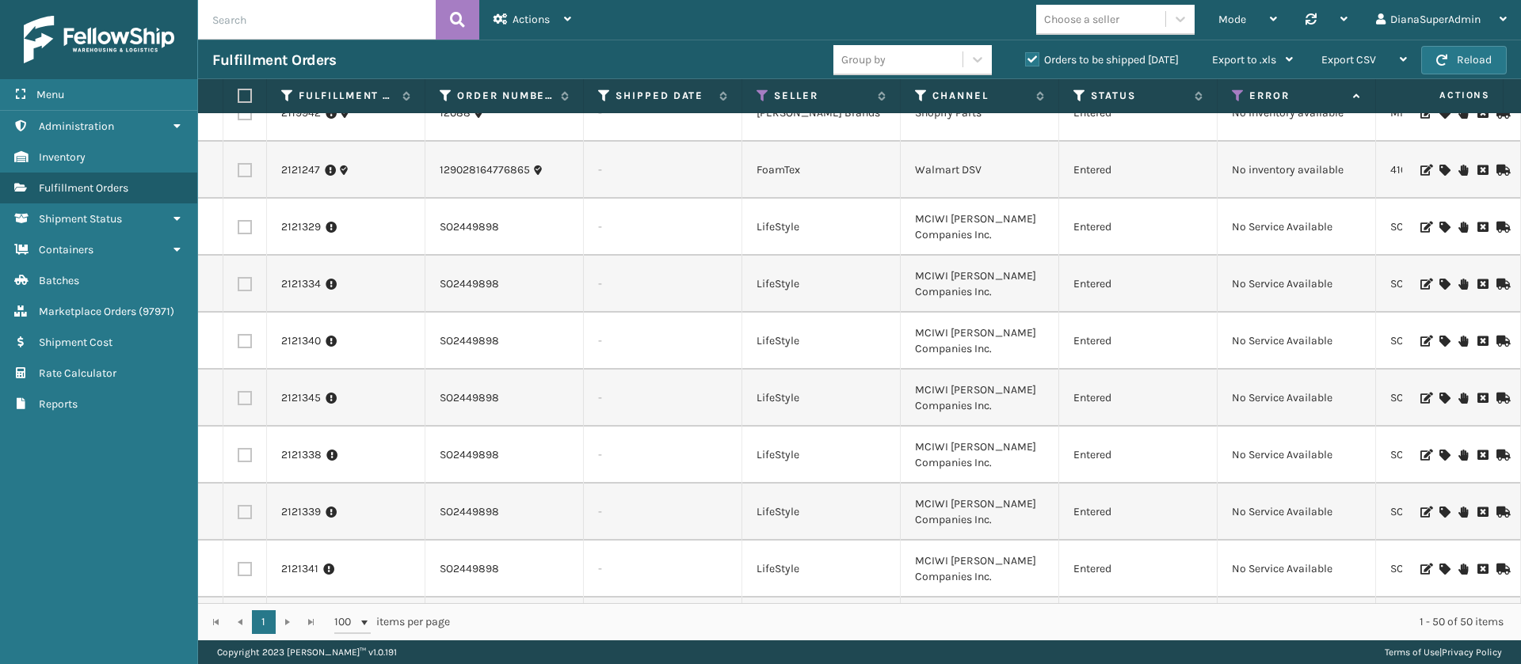
scroll to position [1532, 0]
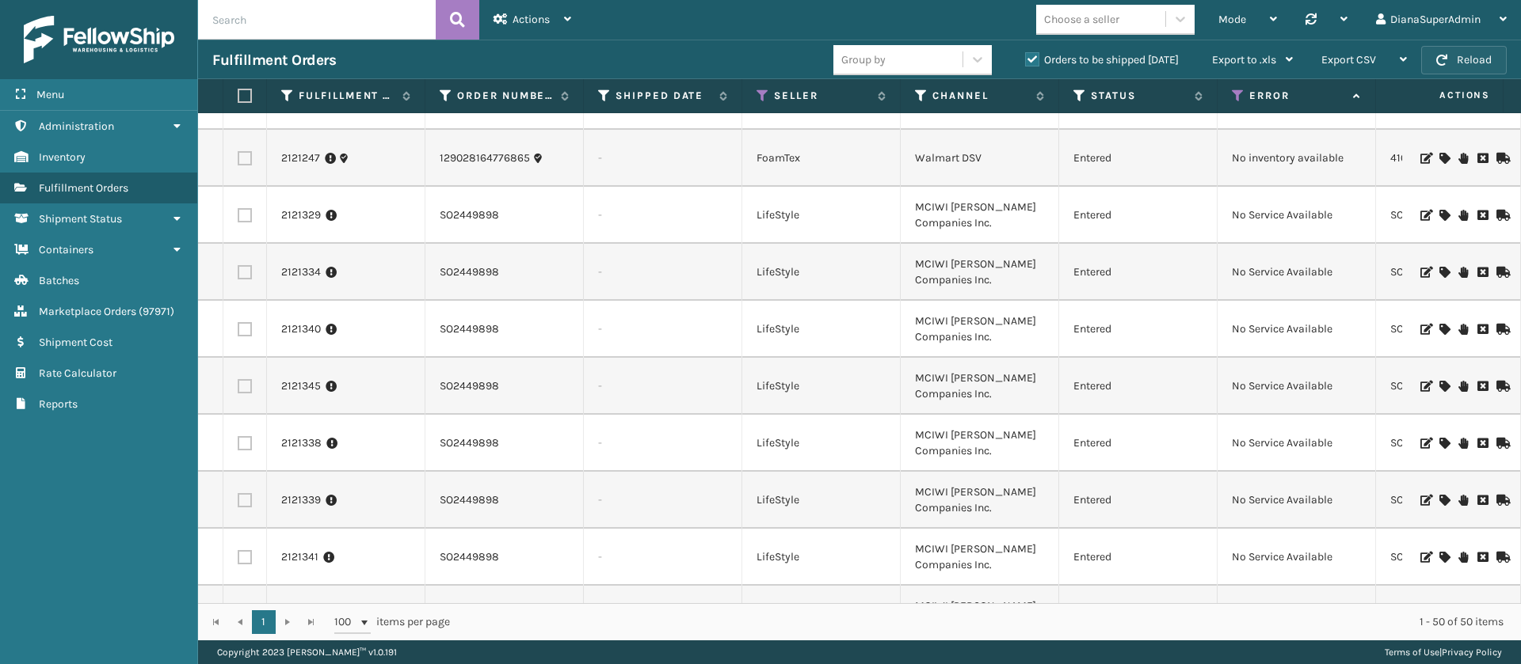
click at [1450, 62] on button "Reload" at bounding box center [1464, 60] width 86 height 29
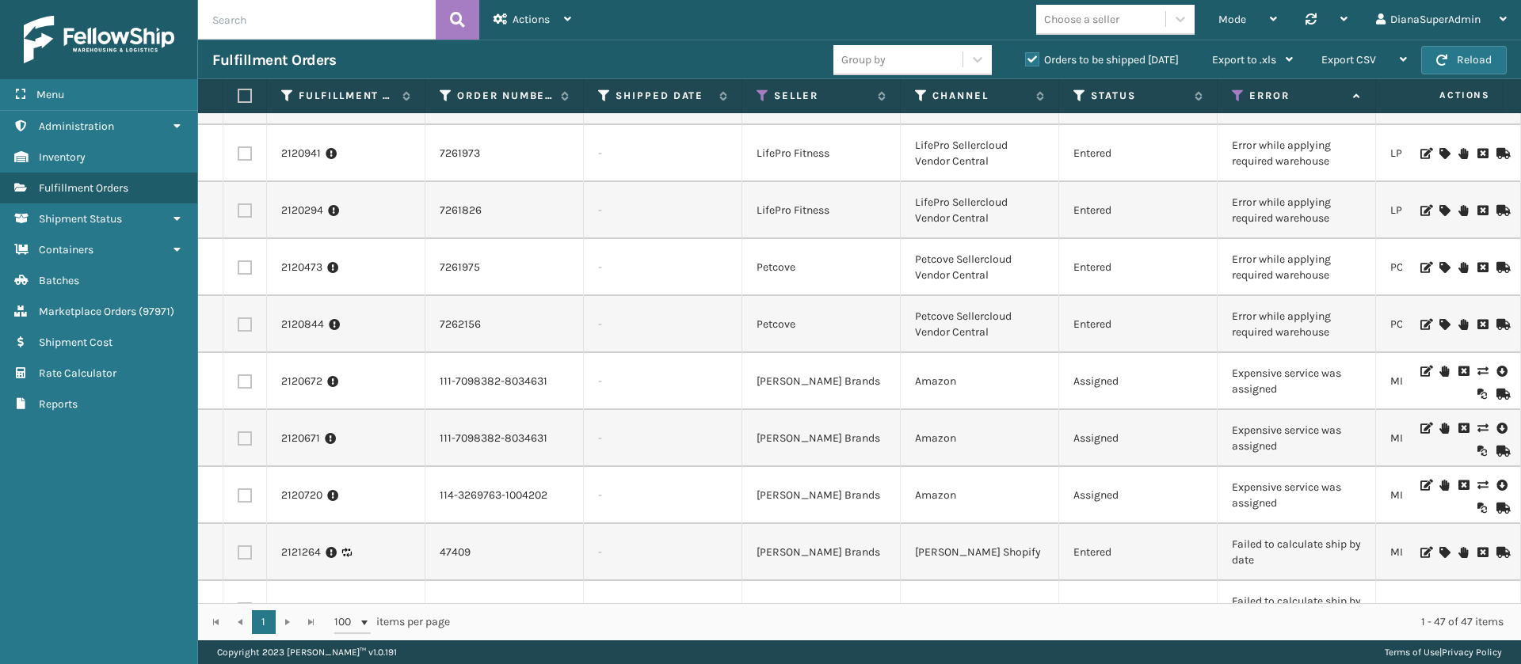
scroll to position [817, 0]
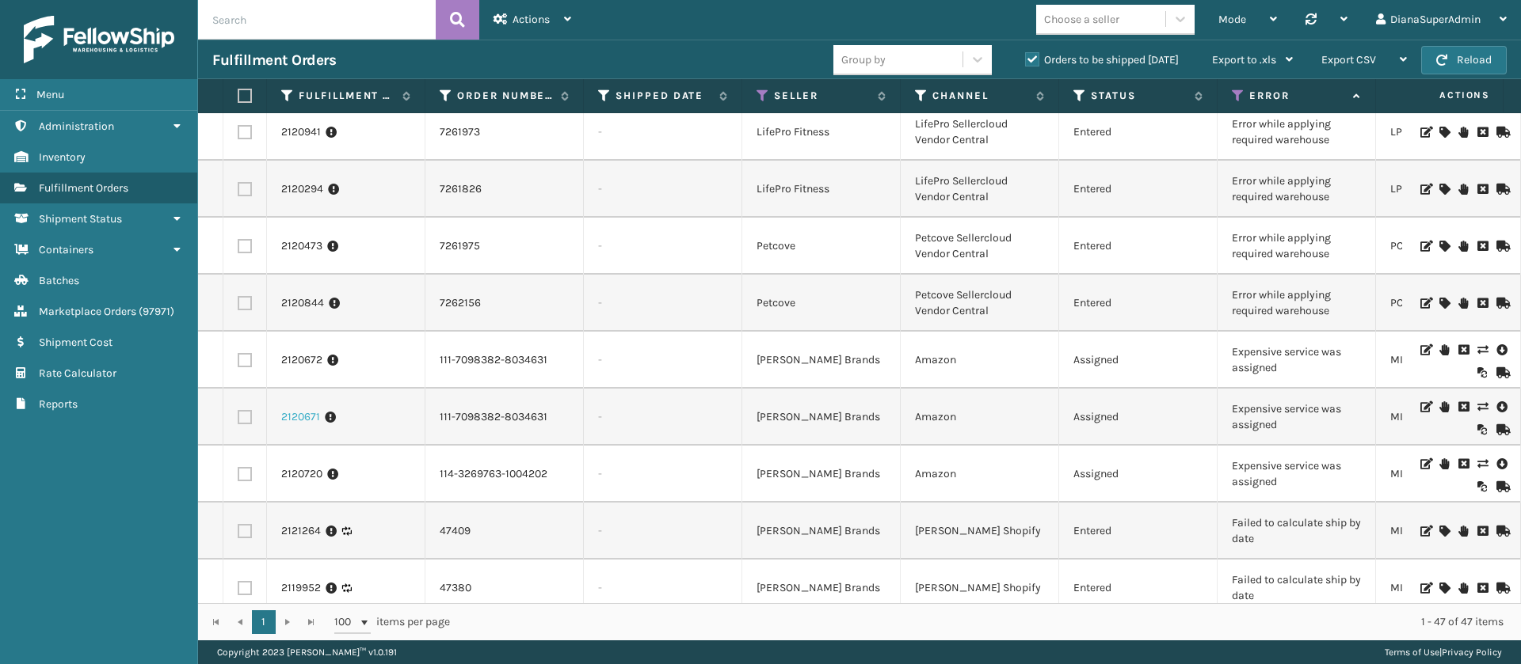
click at [300, 413] on link "2120671" at bounding box center [300, 417] width 39 height 16
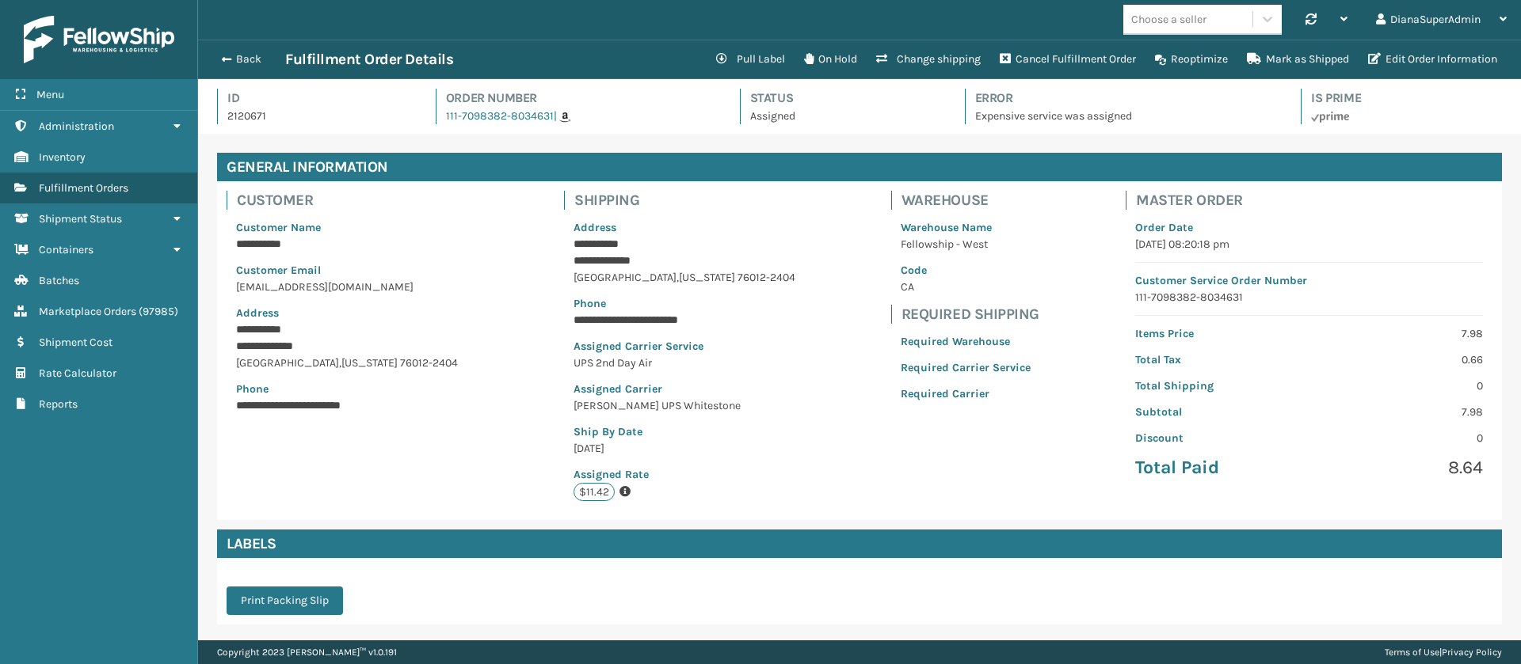
scroll to position [38, 1323]
click at [938, 60] on button "Change shipping" at bounding box center [928, 60] width 124 height 32
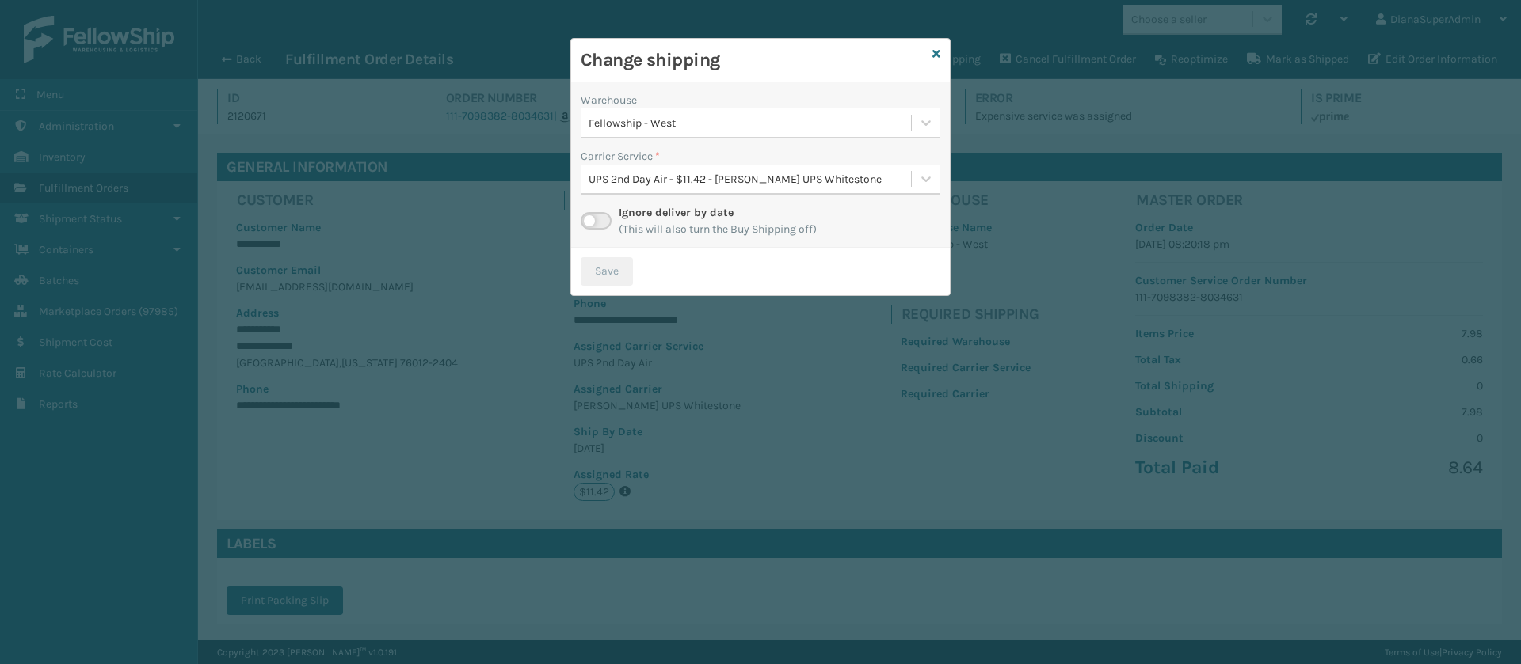
click at [600, 217] on label at bounding box center [596, 220] width 31 height 17
click at [591, 217] on input "checkbox" at bounding box center [586, 217] width 10 height 10
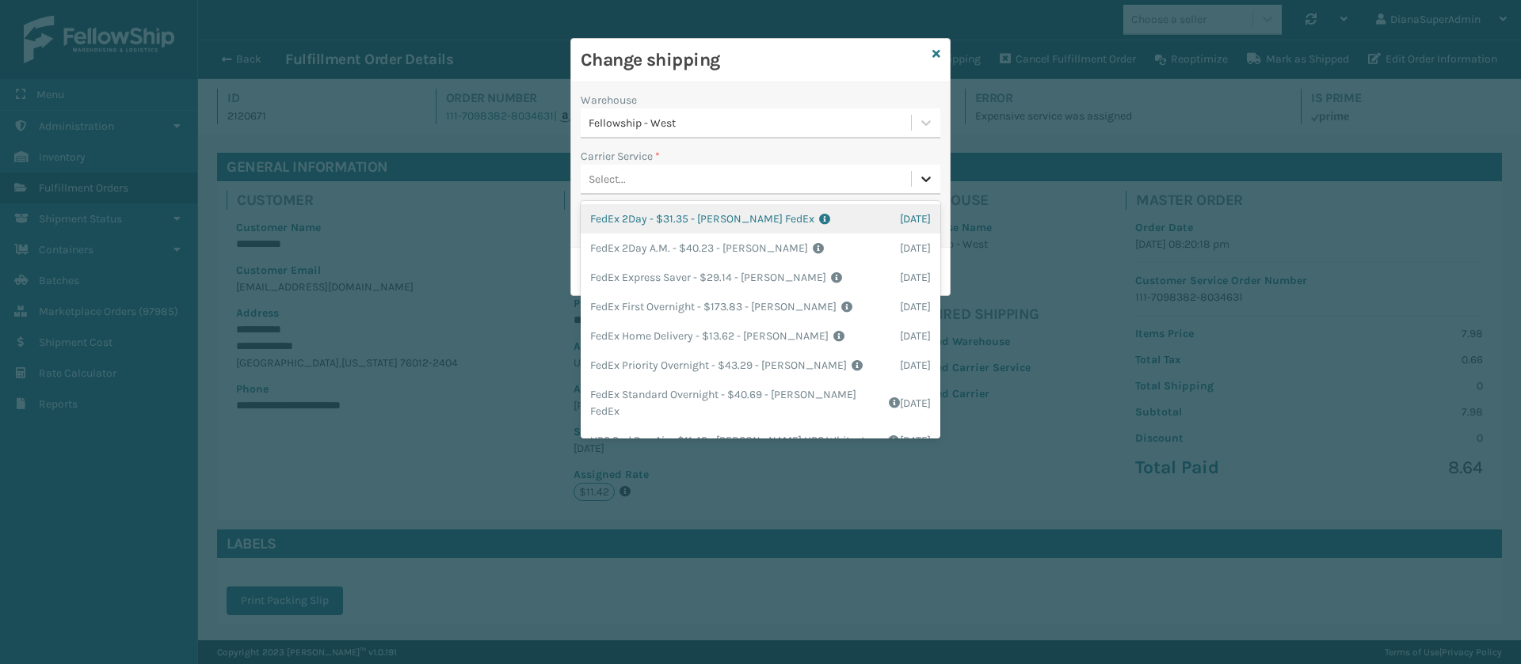
click at [932, 172] on icon at bounding box center [926, 179] width 16 height 16
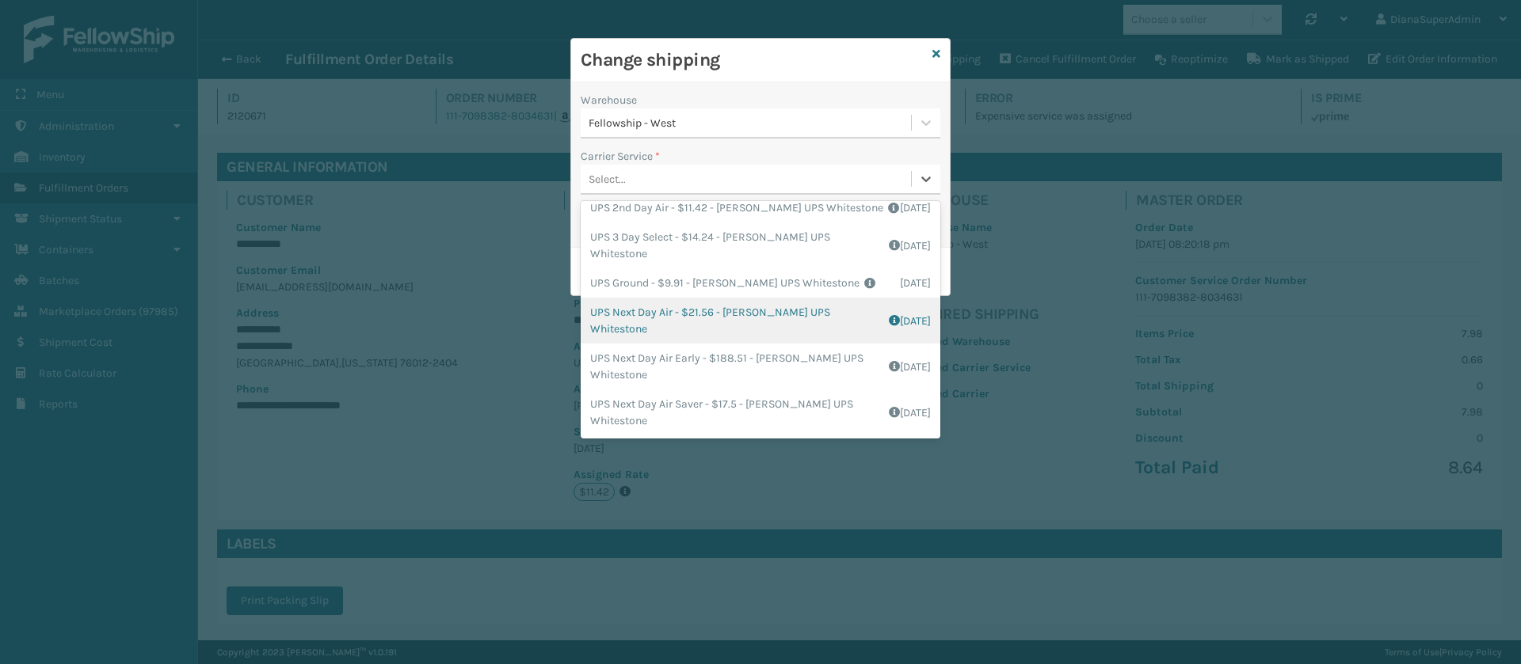
scroll to position [249, 0]
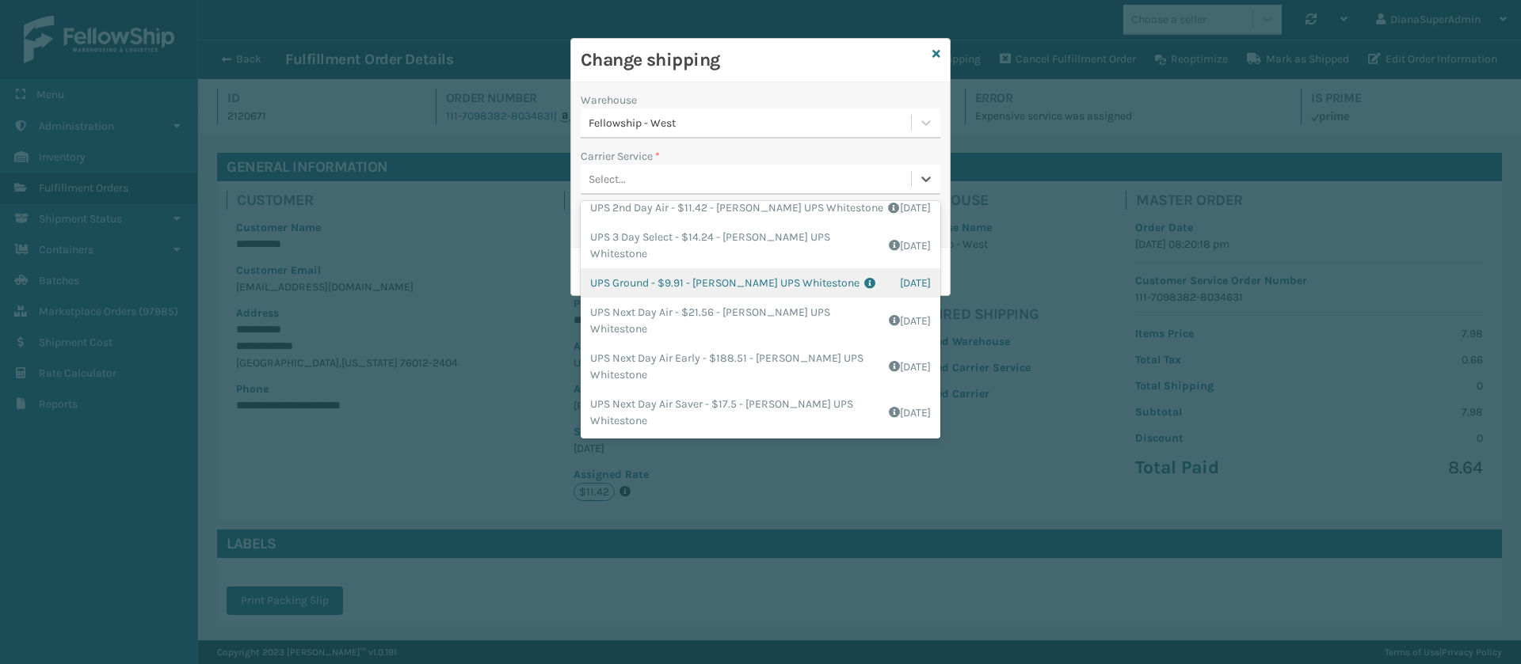
click at [654, 287] on div "UPS Ground - $9.91 - [PERSON_NAME] UPS Whitestone Shipping Cost $8.26 Surplus C…" at bounding box center [761, 282] width 360 height 29
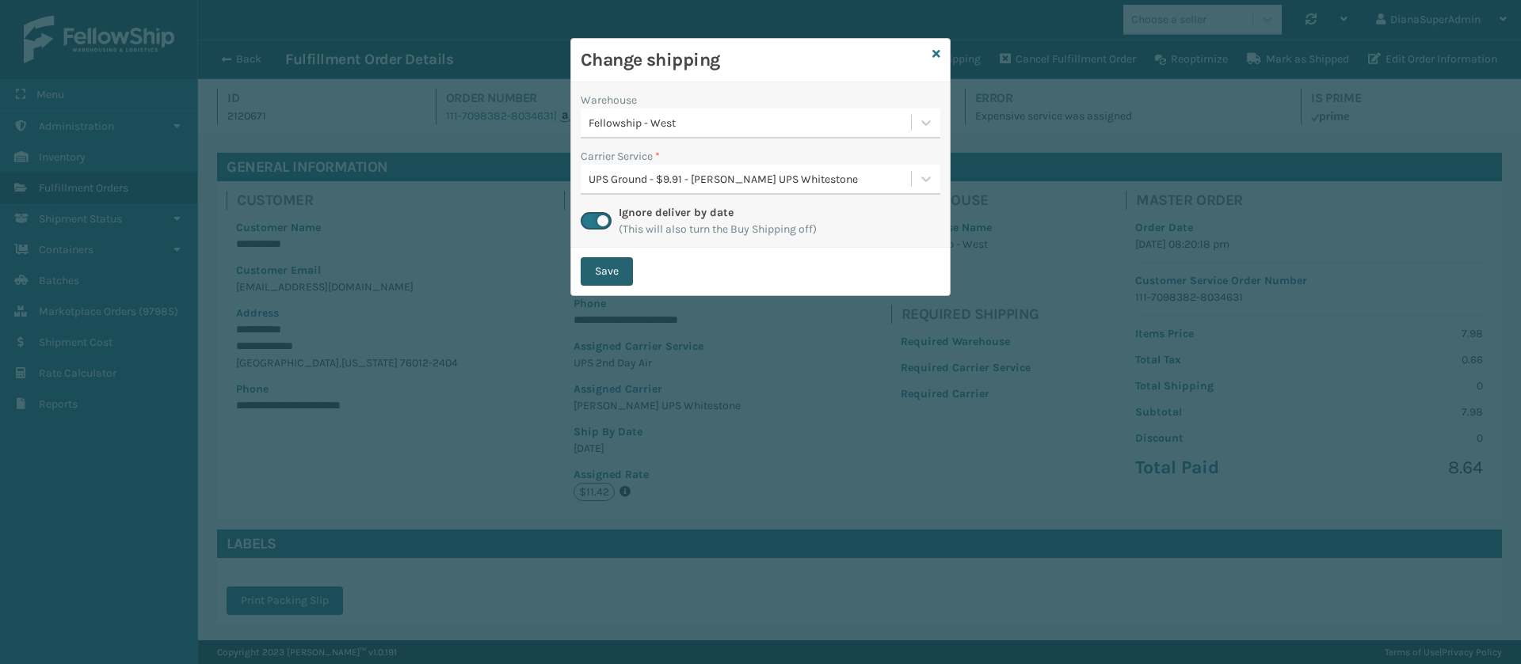
click at [603, 261] on button "Save" at bounding box center [607, 271] width 52 height 29
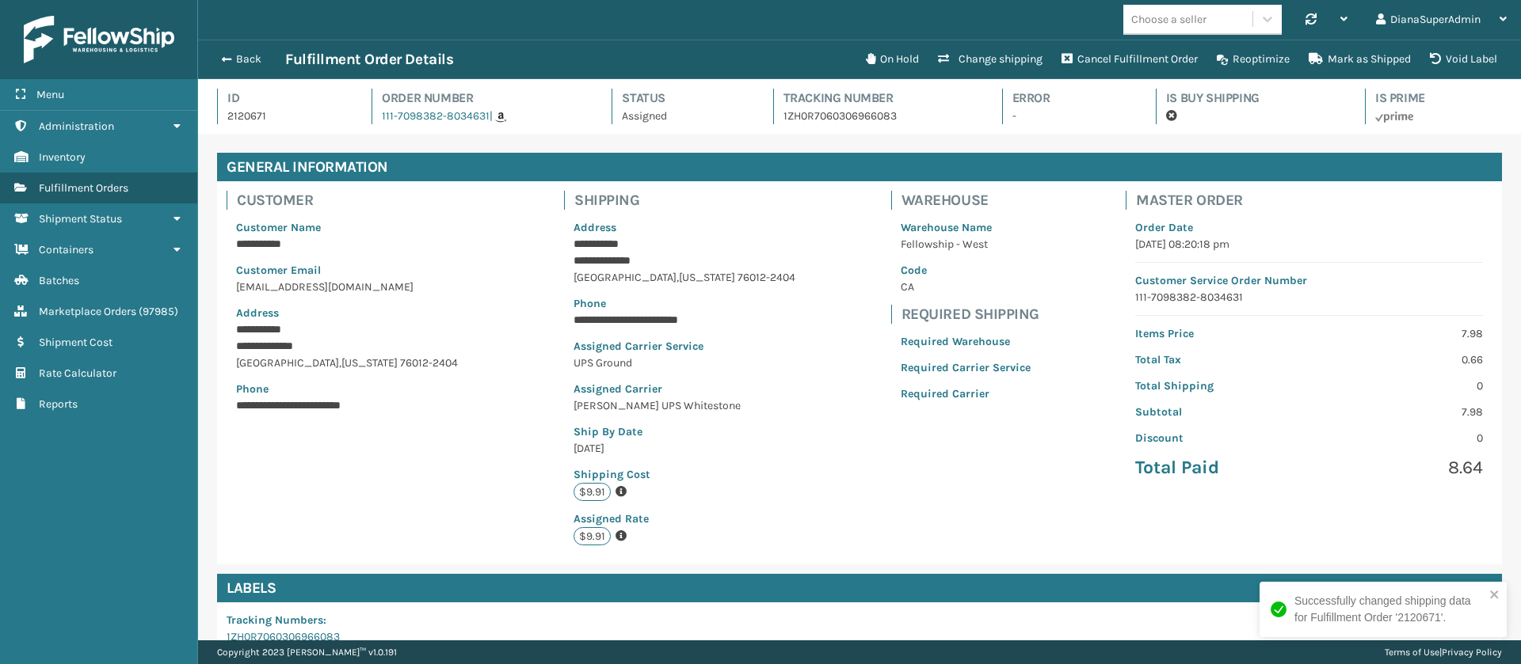
scroll to position [38, 1323]
click at [238, 61] on button "Back" at bounding box center [248, 59] width 73 height 14
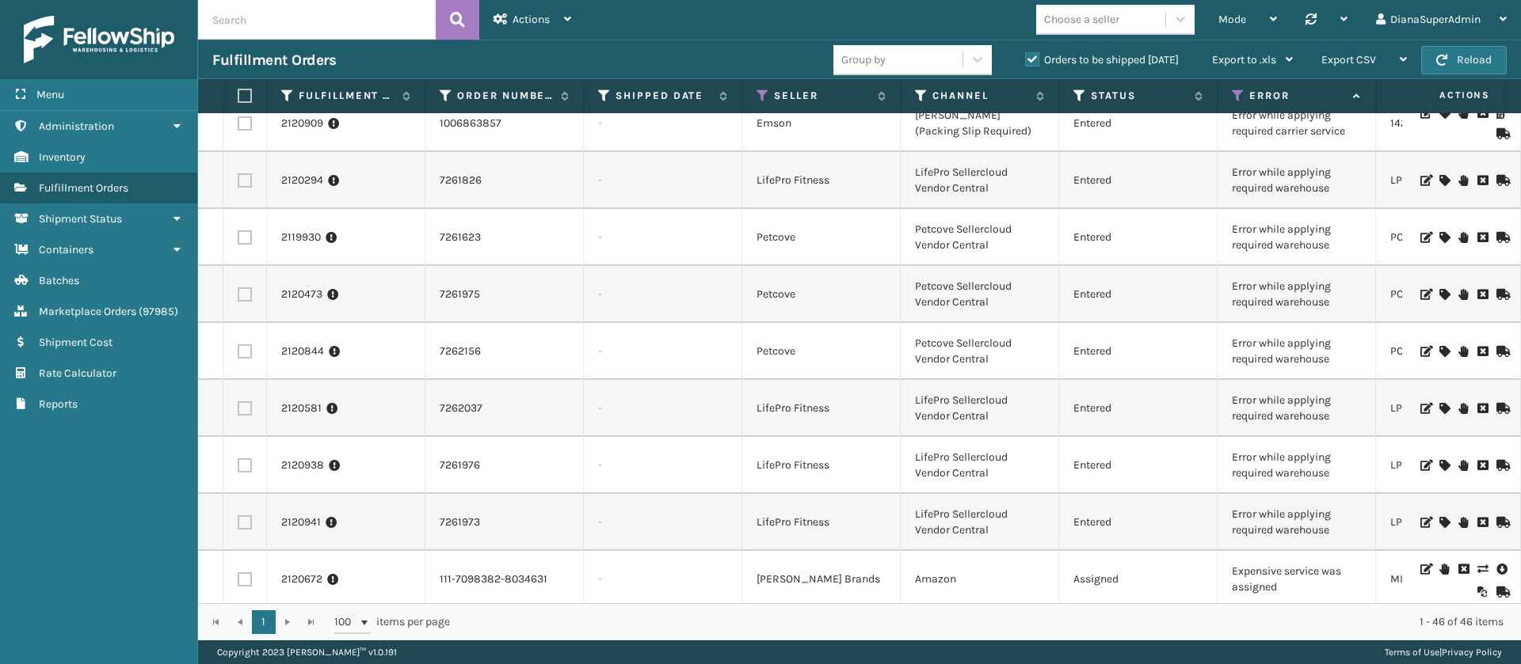
scroll to position [599, 0]
click at [305, 291] on link "2120473" at bounding box center [301, 294] width 41 height 16
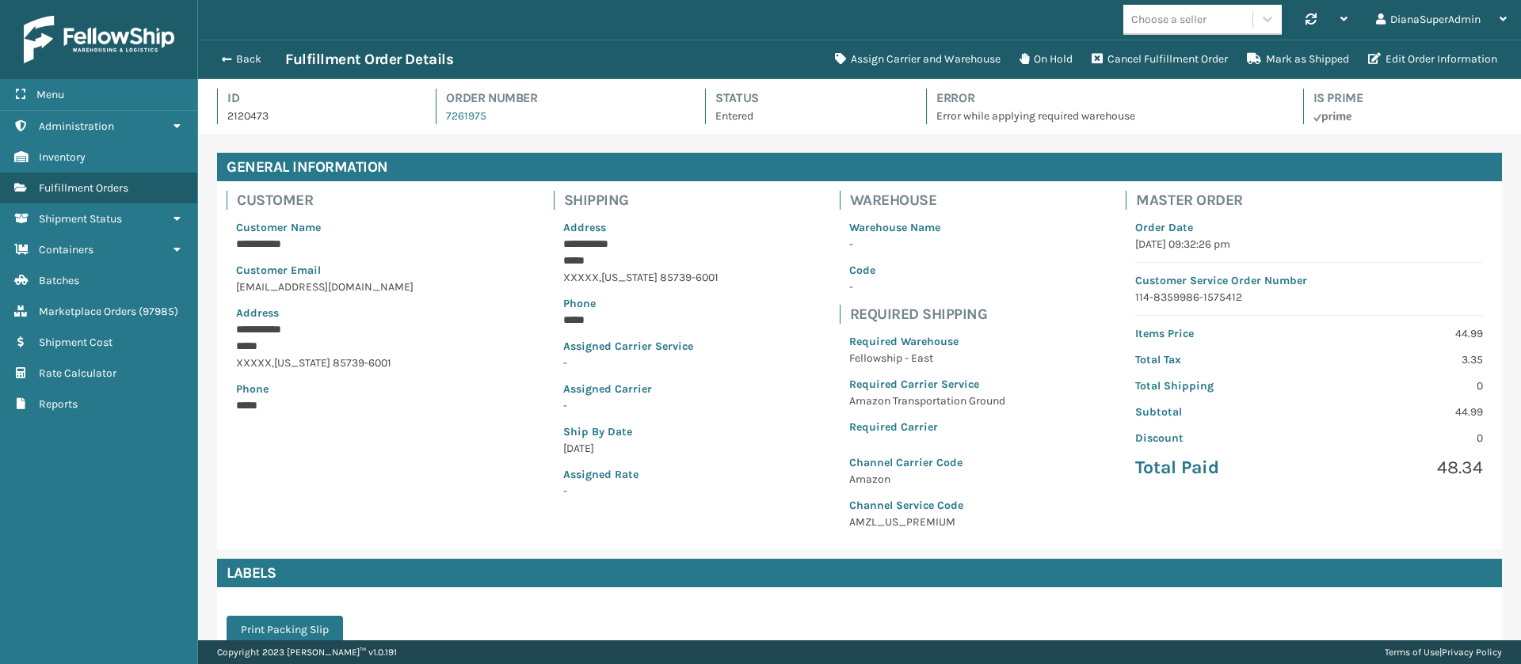
scroll to position [38, 1323]
click at [236, 56] on button "Back" at bounding box center [248, 59] width 73 height 14
